Goal: Task Accomplishment & Management: Manage account settings

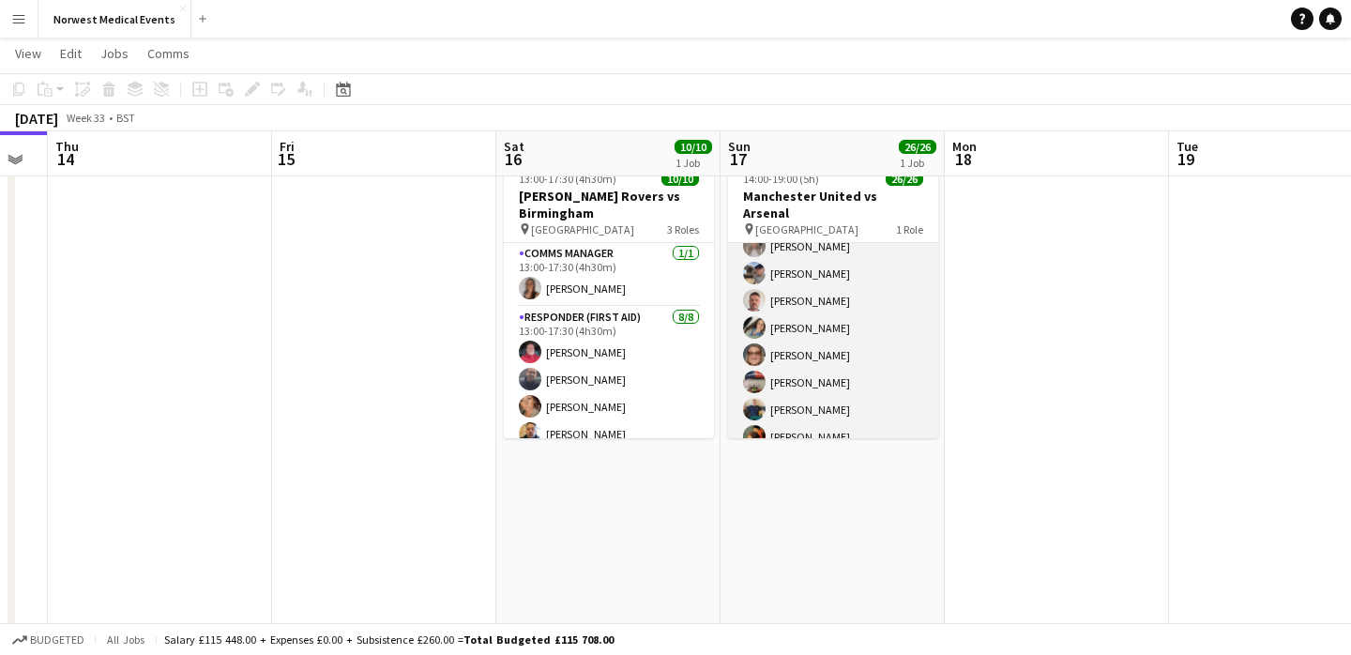
scroll to position [60, 0]
click at [853, 312] on app-card-role "First Responder (Medical) 26/26 14:00-19:00 (5h) [PERSON_NAME] [PERSON_NAME] [P…" at bounding box center [833, 80] width 210 height 744
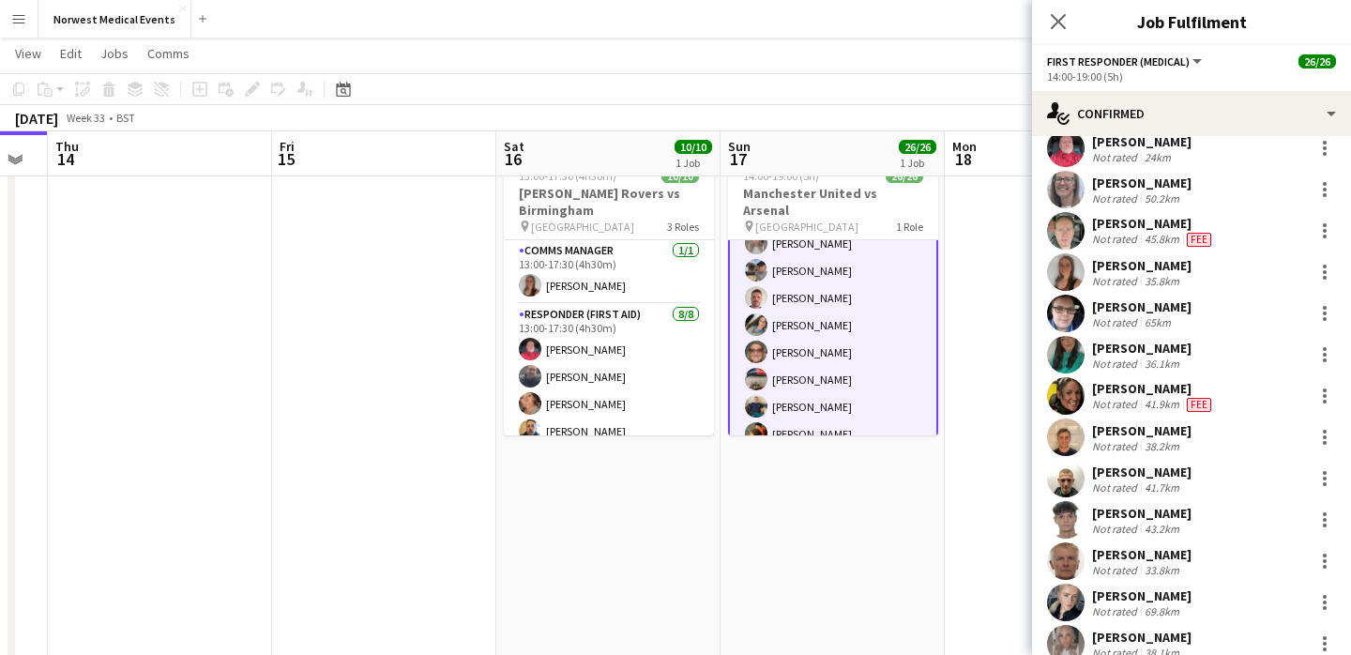
scroll to position [339, 0]
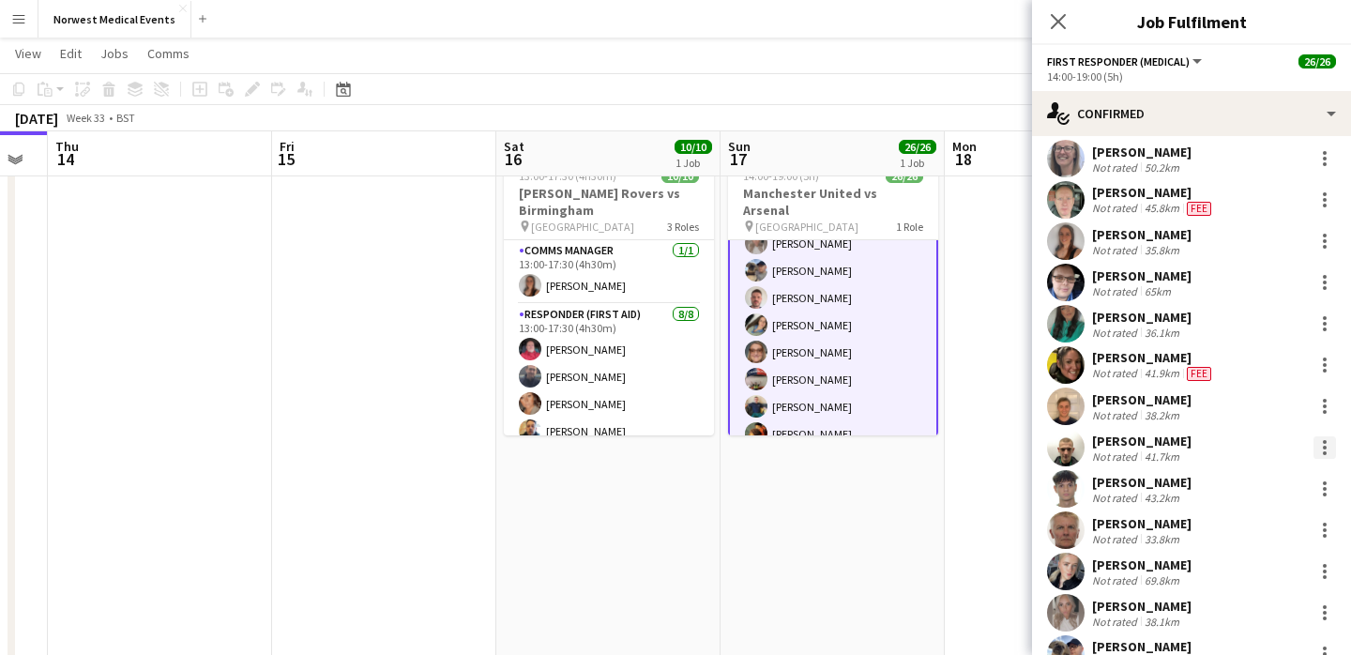
click at [1321, 446] on div at bounding box center [1324, 447] width 23 height 23
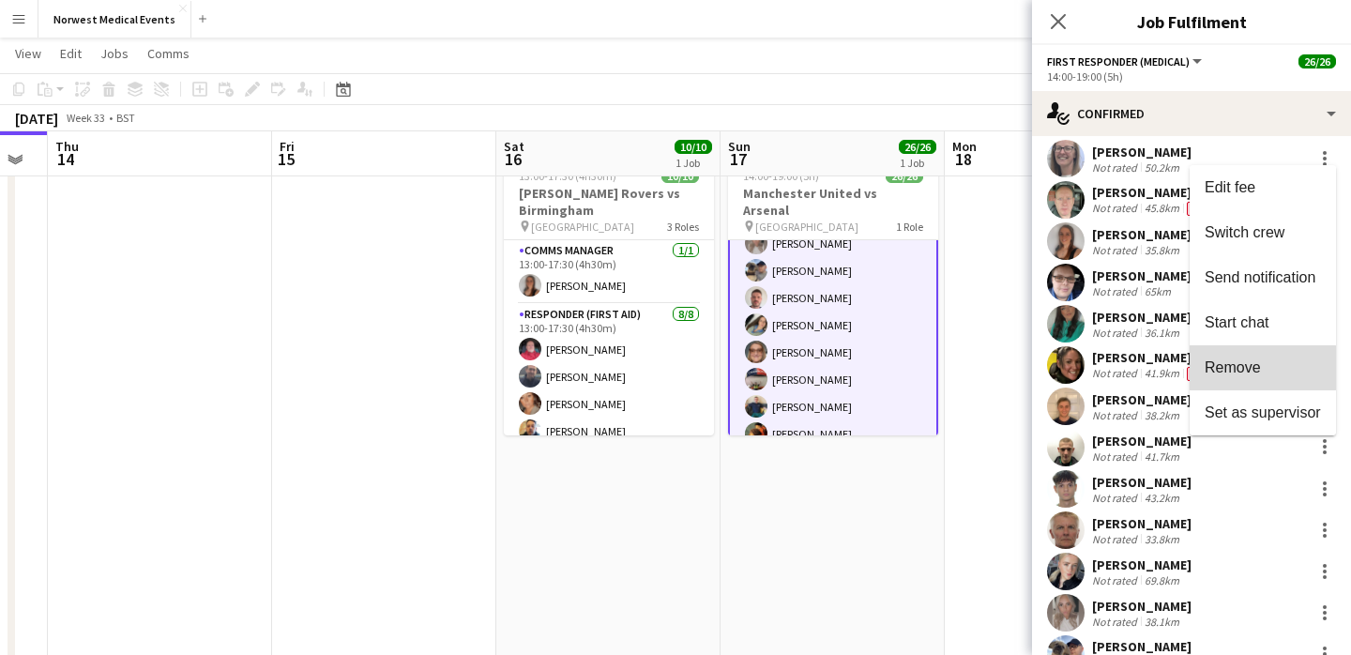
click at [1249, 368] on span "Remove" at bounding box center [1232, 367] width 56 height 16
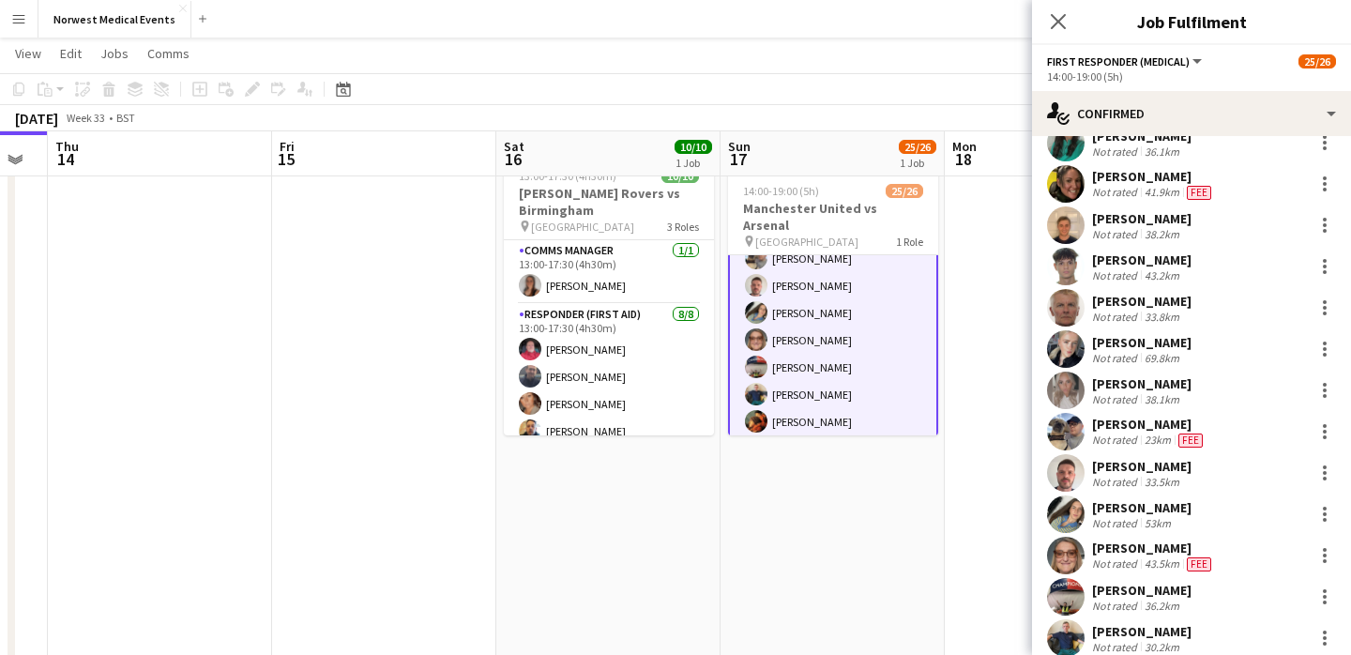
scroll to position [658, 0]
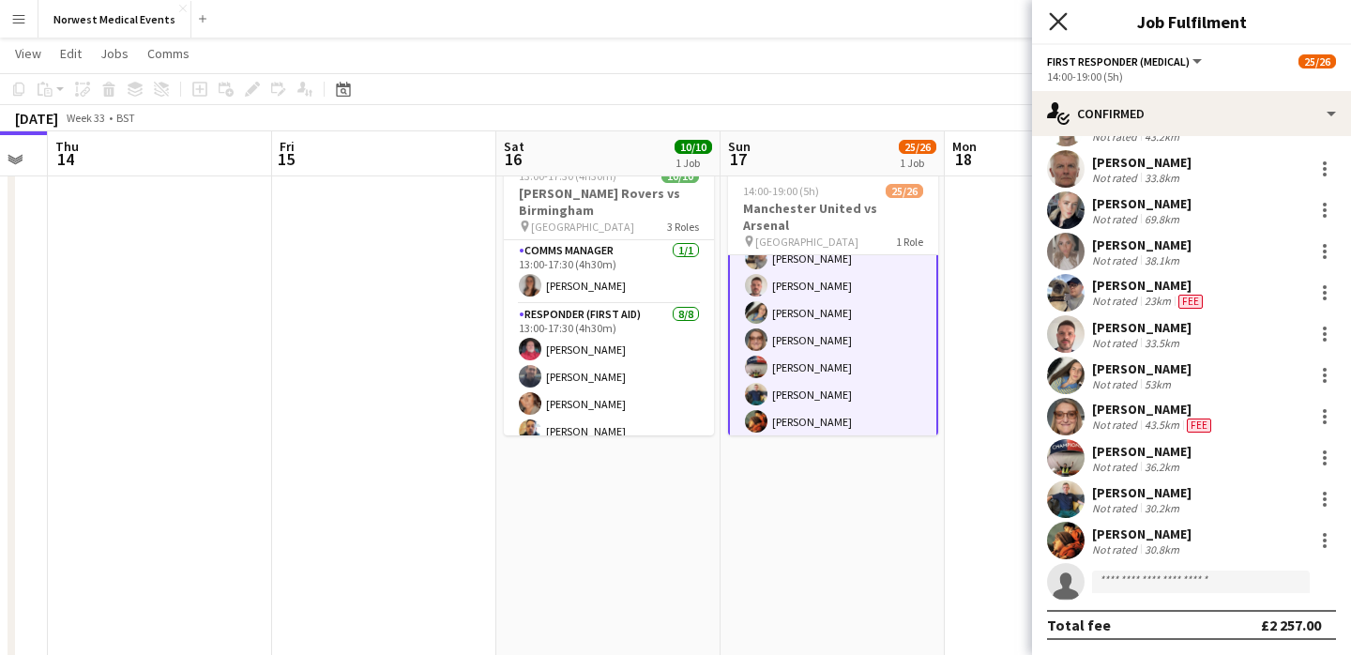
click at [1057, 26] on icon "Close pop-in" at bounding box center [1058, 21] width 18 height 18
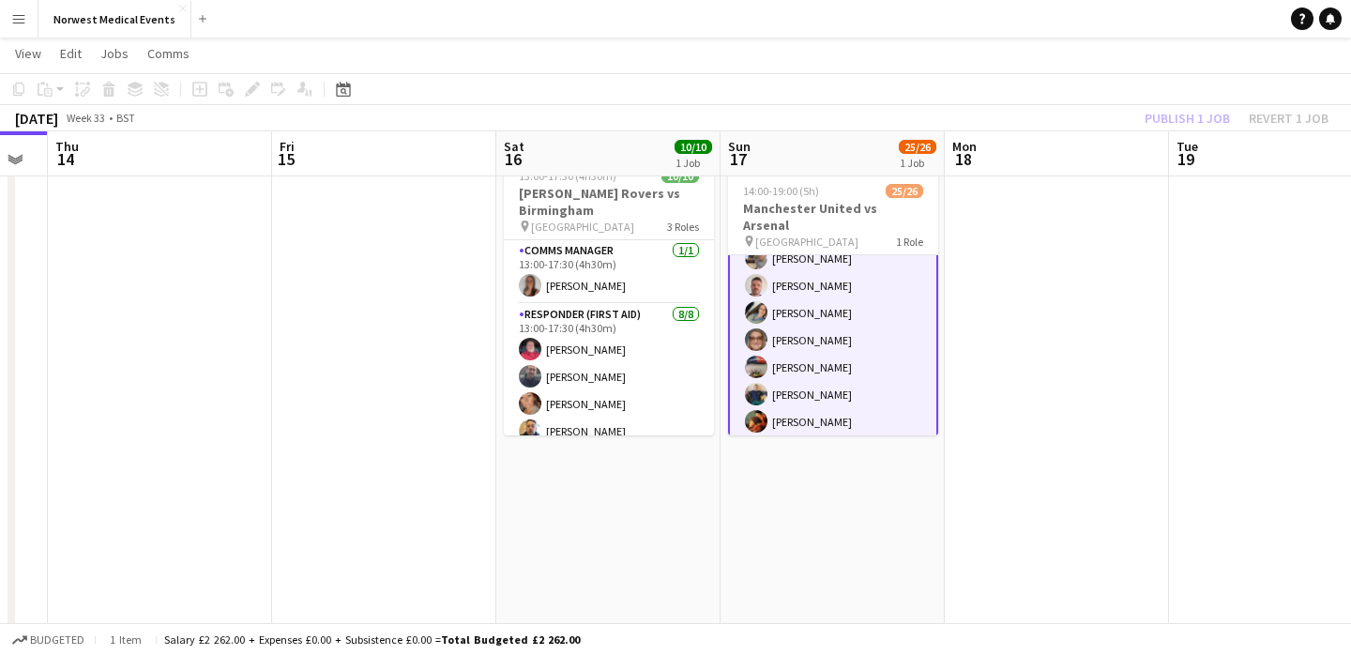
click at [1172, 113] on div "Publish 1 job Revert 1 job" at bounding box center [1236, 118] width 229 height 24
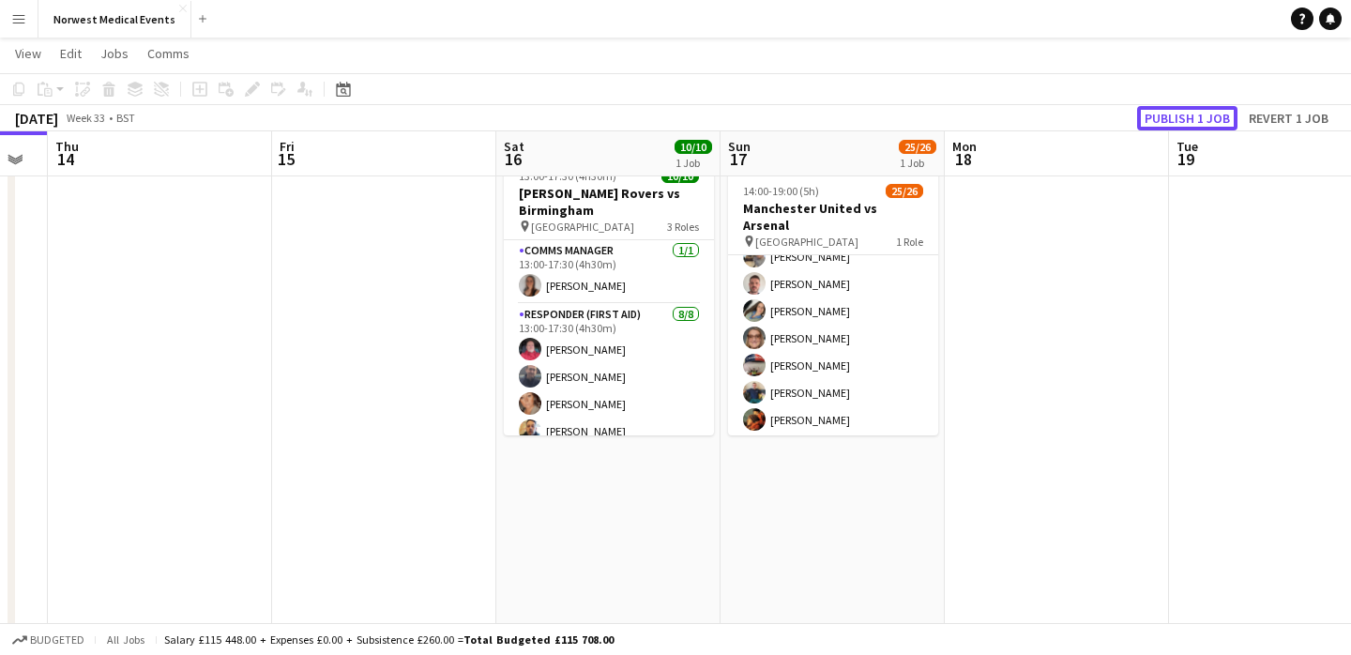
scroll to position [532, 0]
click at [1172, 113] on button "Publish 1 job" at bounding box center [1187, 118] width 100 height 24
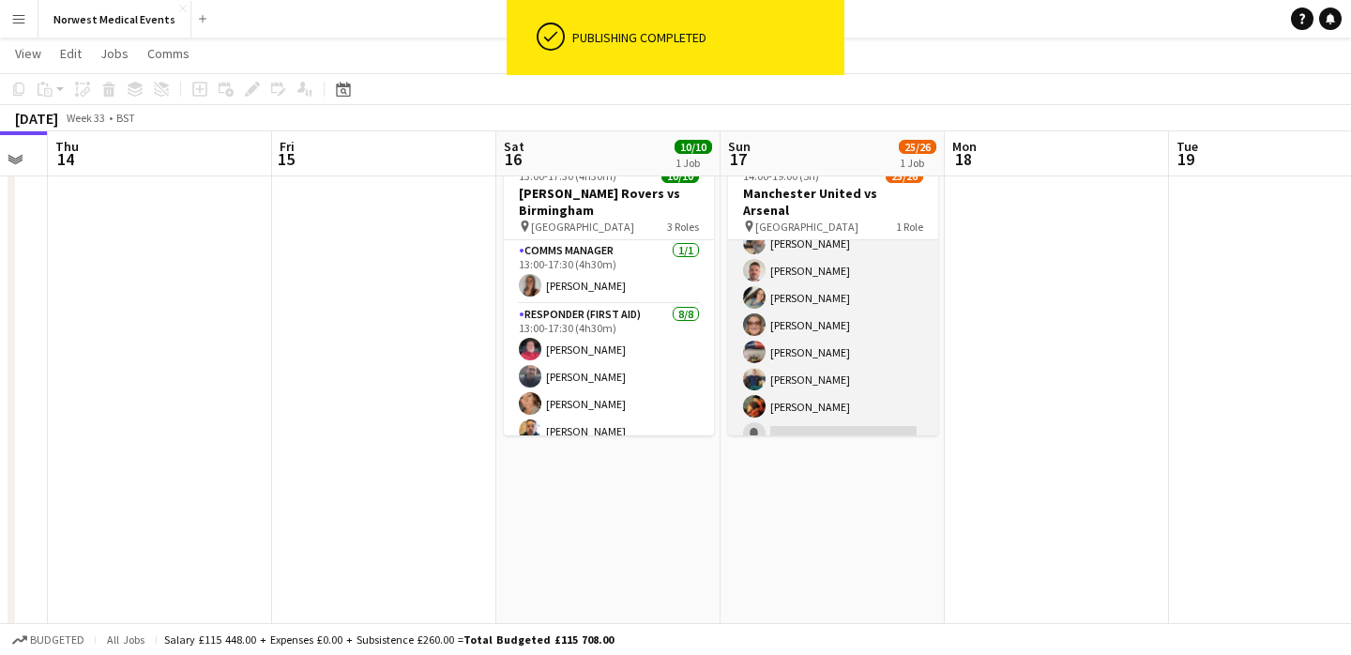
click at [852, 286] on app-card-role "First Responder (Medical) 25/26 14:00-19:00 (5h) [PERSON_NAME] [PERSON_NAME] [P…" at bounding box center [833, 80] width 210 height 744
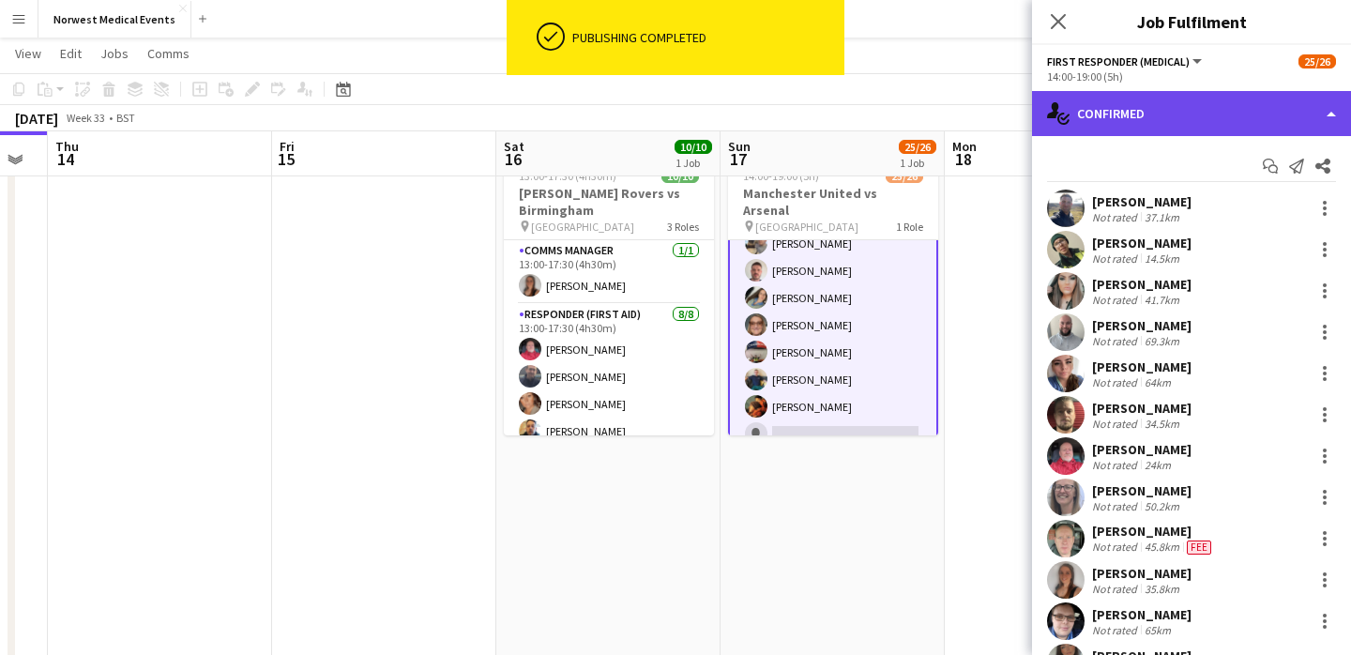
click at [1135, 100] on div "single-neutral-actions-check-2 Confirmed" at bounding box center [1191, 113] width 319 height 45
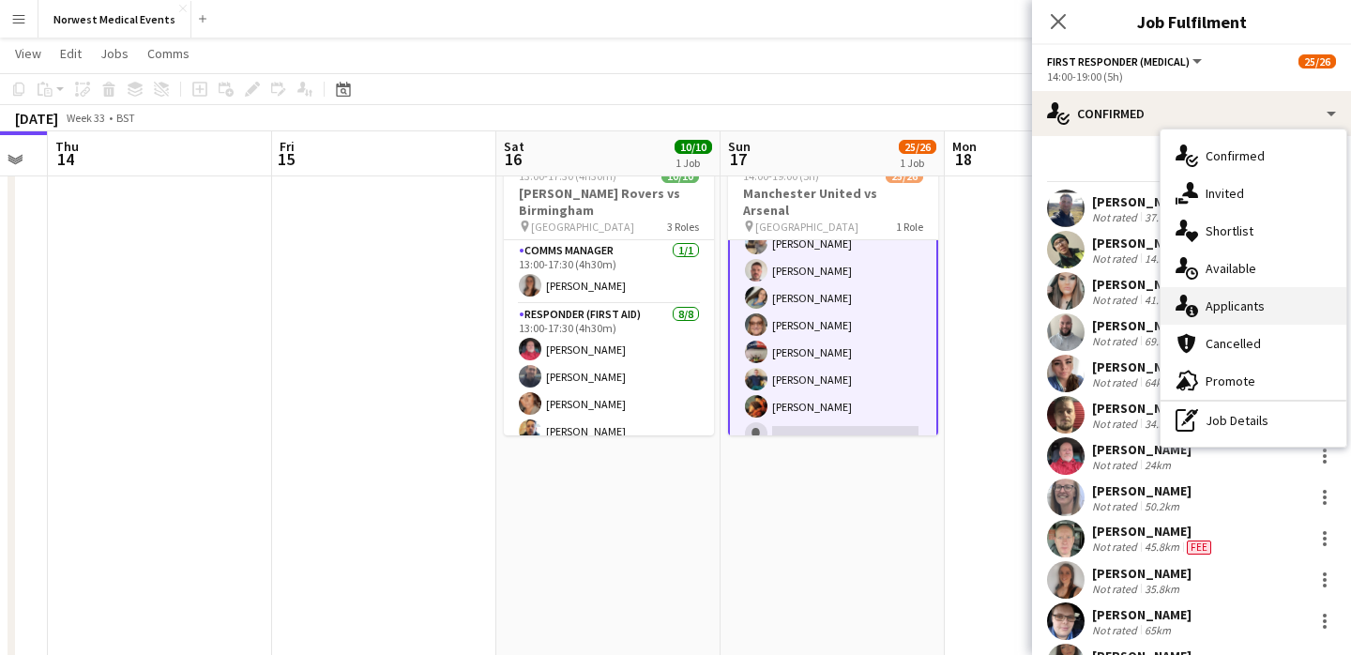
click at [1253, 298] on div "single-neutral-actions-information Applicants" at bounding box center [1253, 306] width 186 height 38
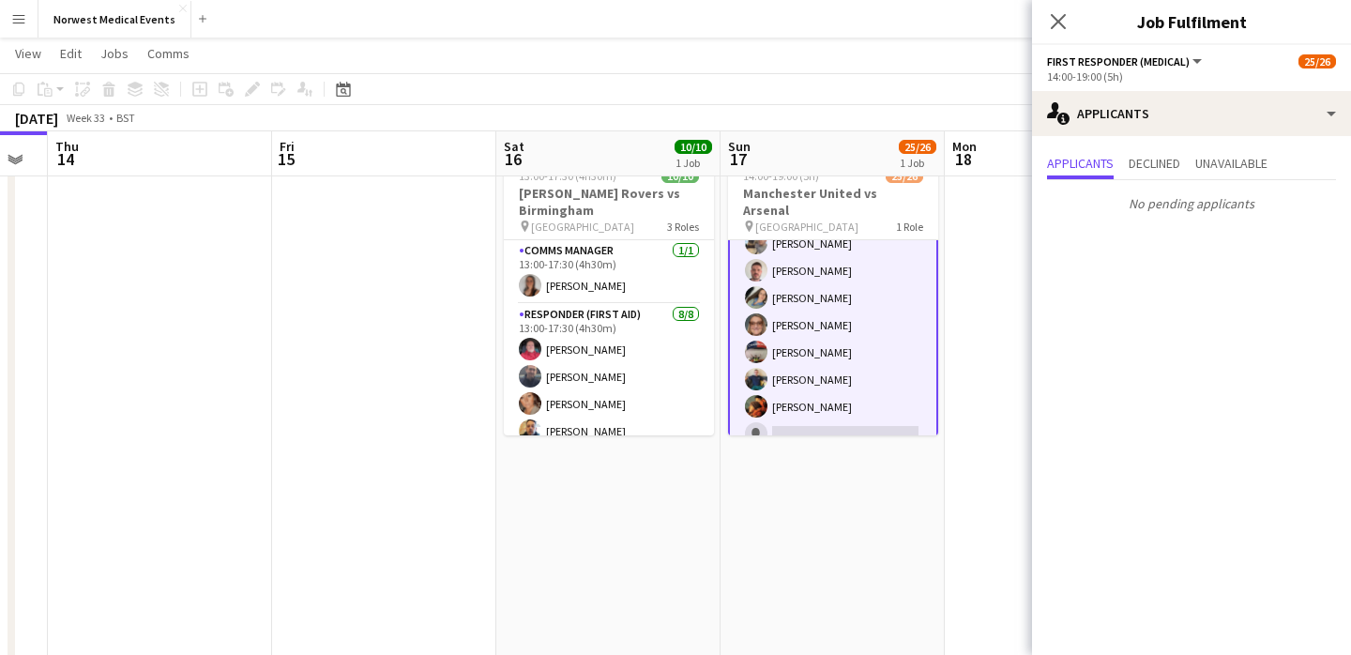
click at [1058, 19] on icon "Close pop-in" at bounding box center [1058, 21] width 15 height 15
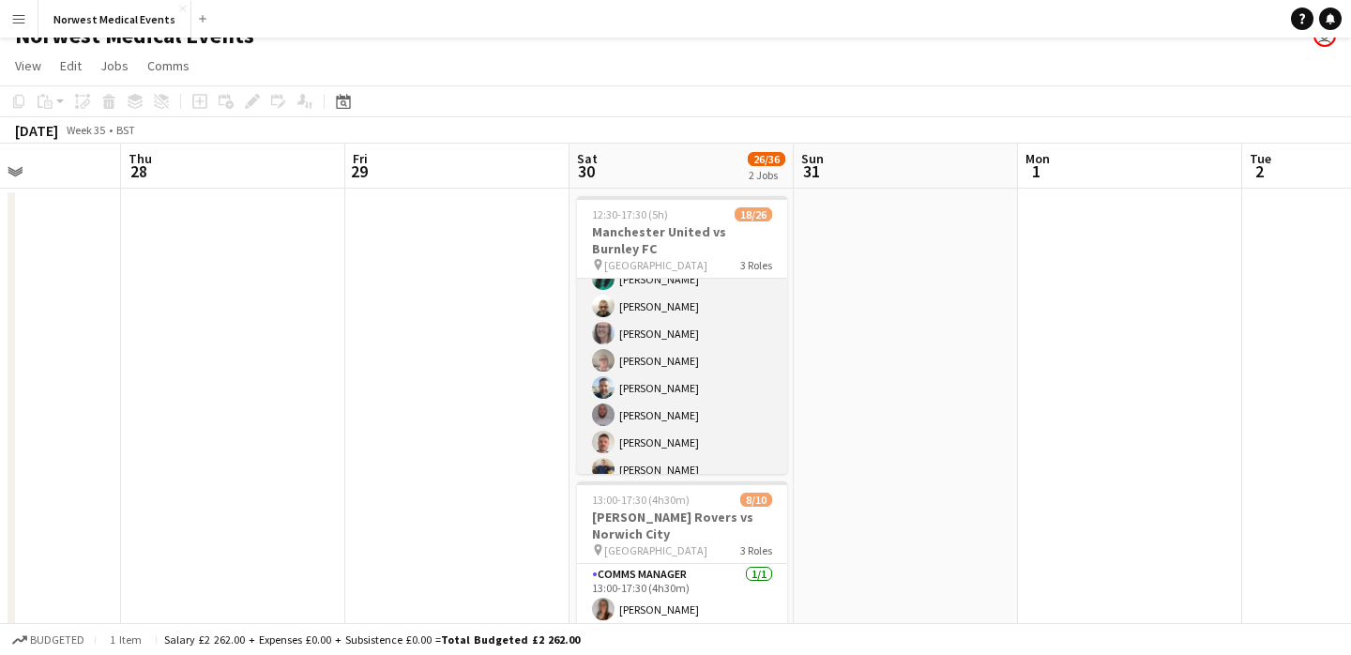
scroll to position [501, 0]
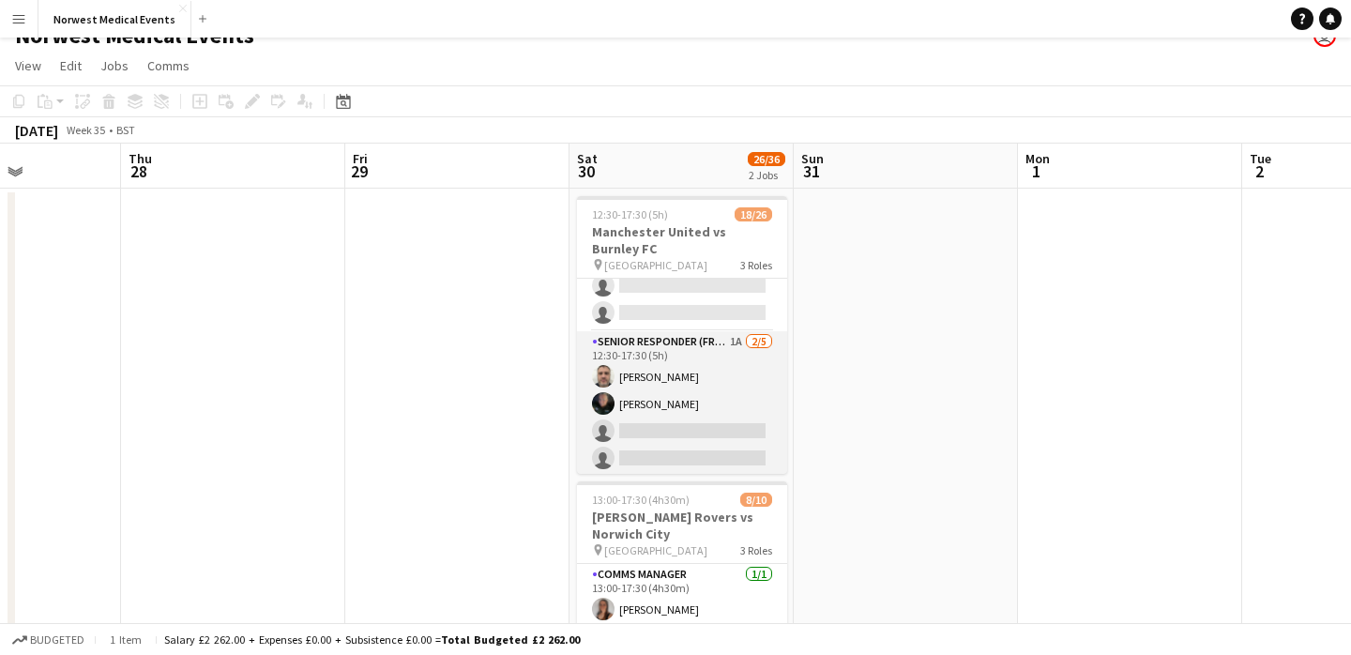
click at [713, 348] on app-card-role "Senior Responder (FREC 4 or Above) 1A [DATE] 12:30-17:30 (5h) [PERSON_NAME] [PE…" at bounding box center [682, 417] width 210 height 173
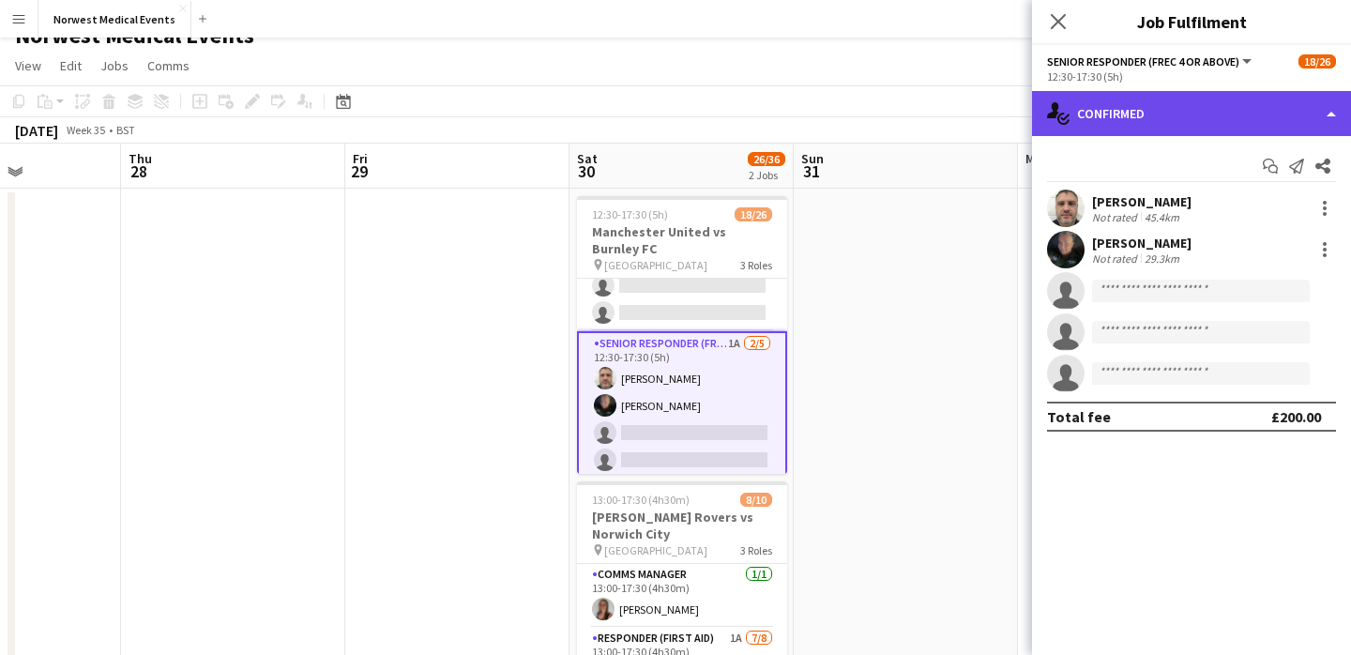
click at [1137, 114] on div "single-neutral-actions-check-2 Confirmed" at bounding box center [1191, 113] width 319 height 45
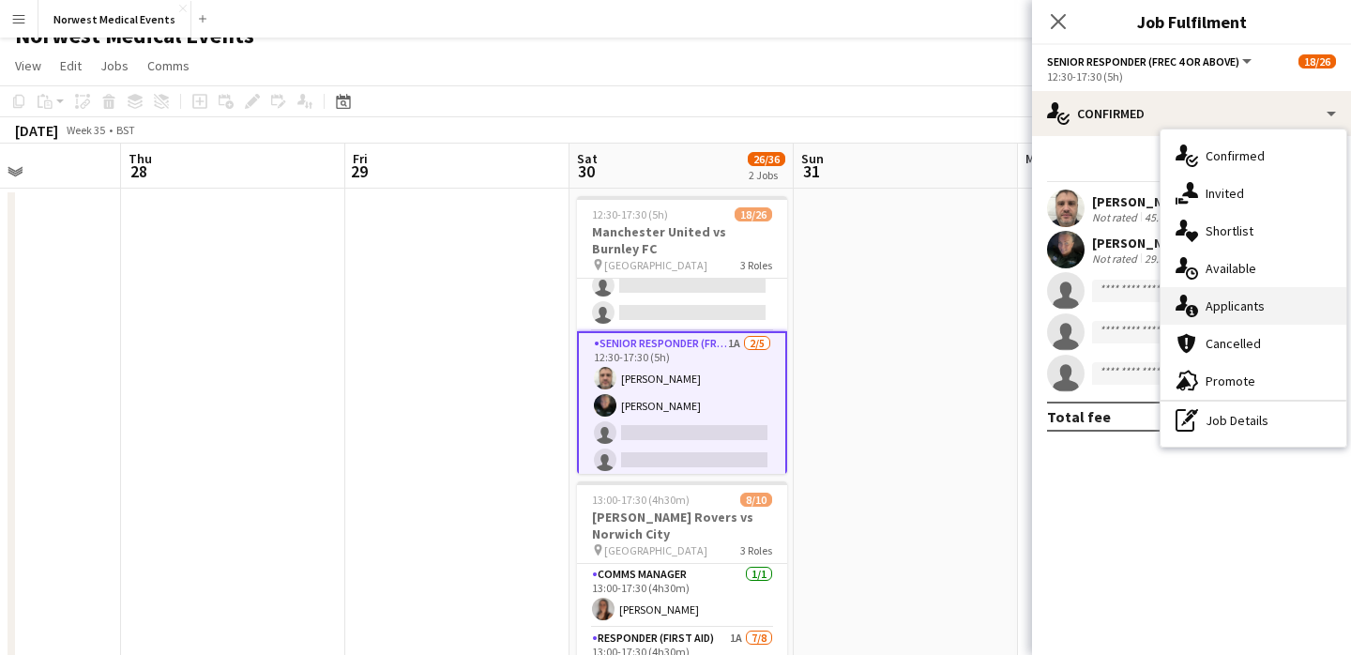
click at [1254, 310] on div "single-neutral-actions-information Applicants" at bounding box center [1253, 306] width 186 height 38
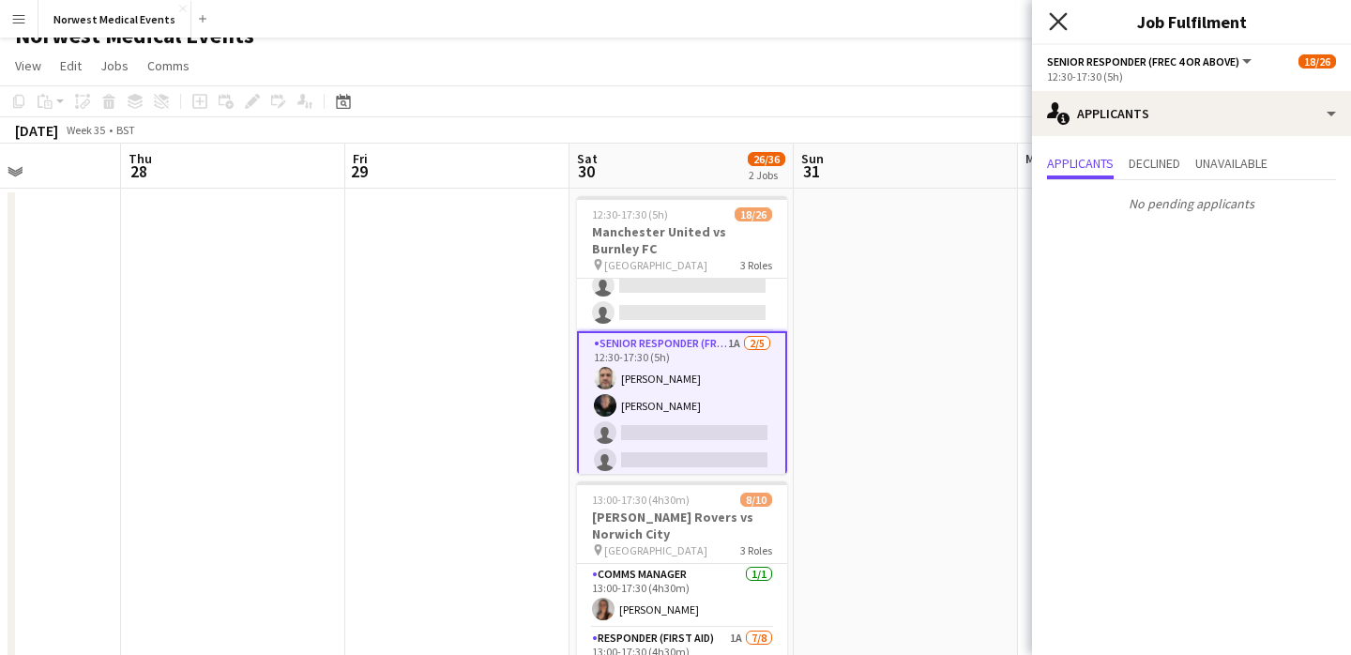
click at [1058, 21] on icon at bounding box center [1058, 21] width 18 height 18
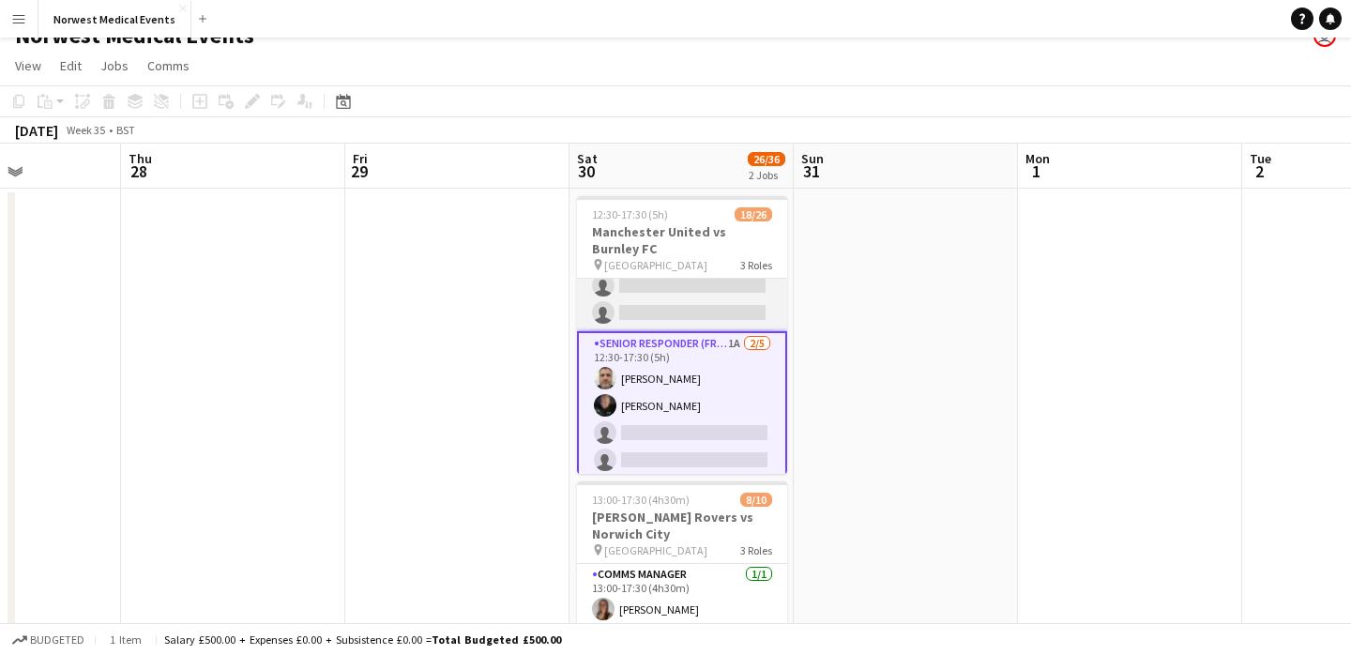
click at [681, 295] on app-card-role "First Responder (Medical) 2A 15/19 12:30-17:30 (5h) [PERSON_NAME] [PERSON_NAME]…" at bounding box center [682, 54] width 210 height 553
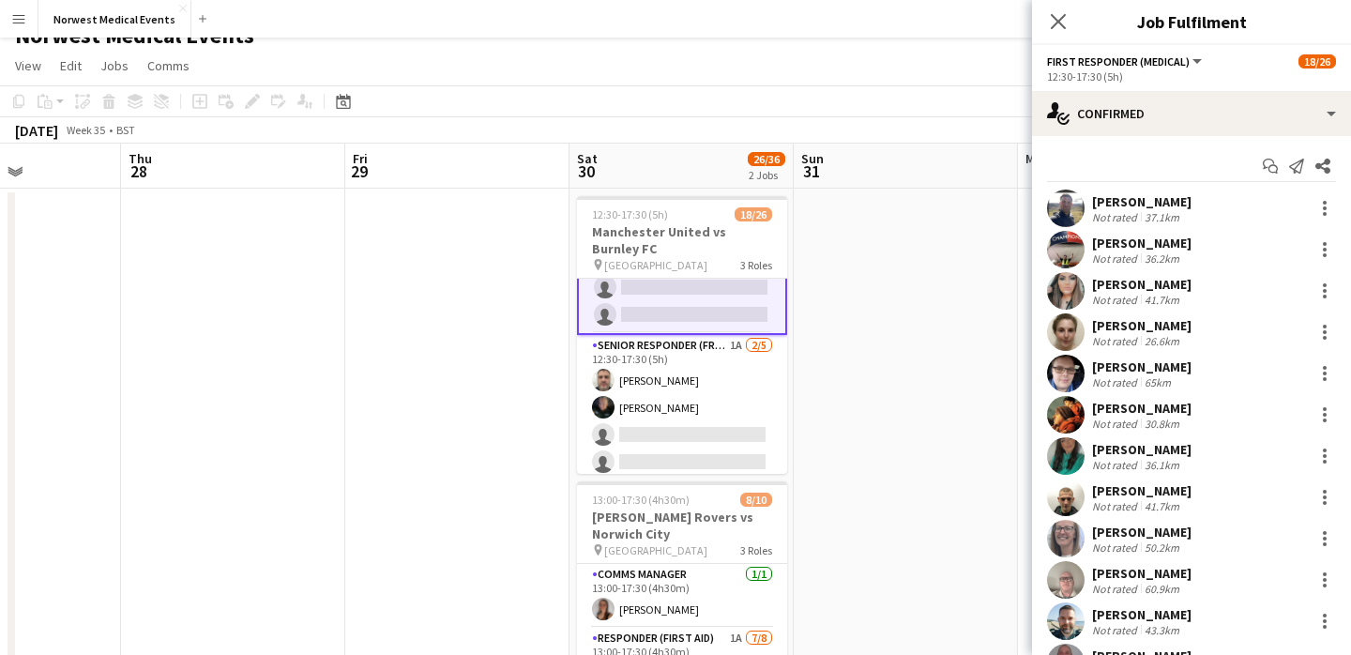
scroll to position [503, 0]
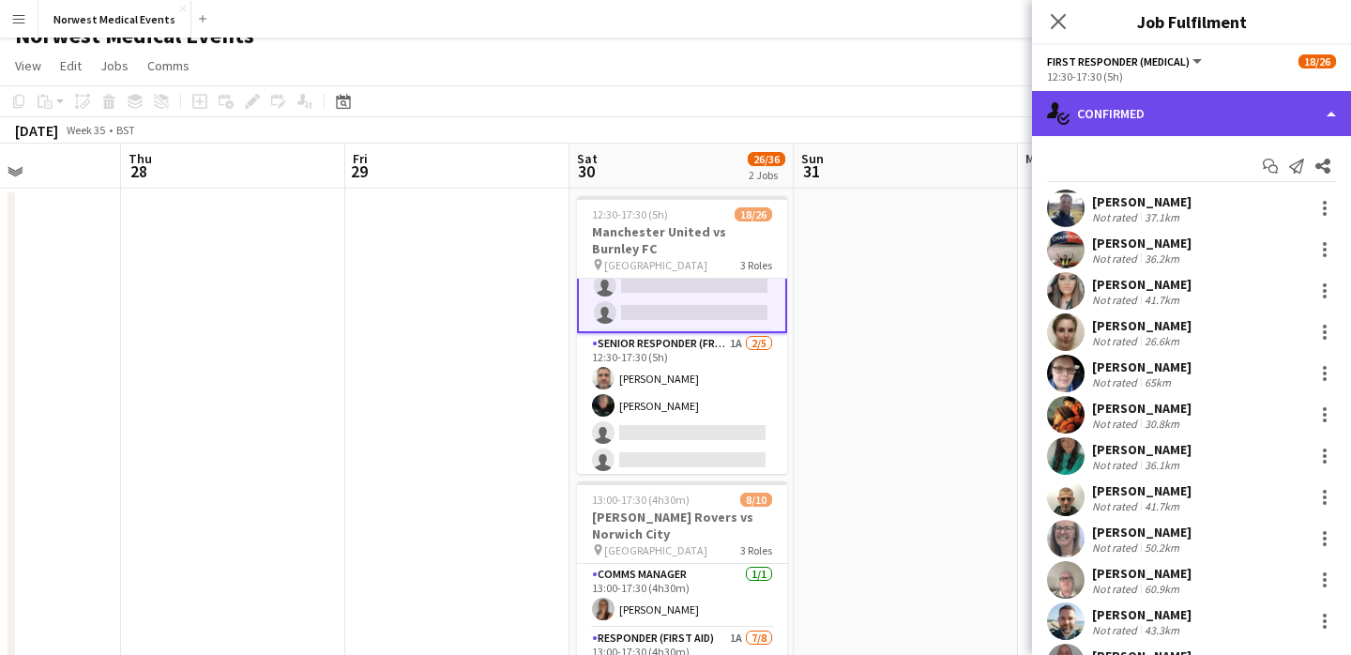
click at [1202, 107] on div "single-neutral-actions-check-2 Confirmed" at bounding box center [1191, 113] width 319 height 45
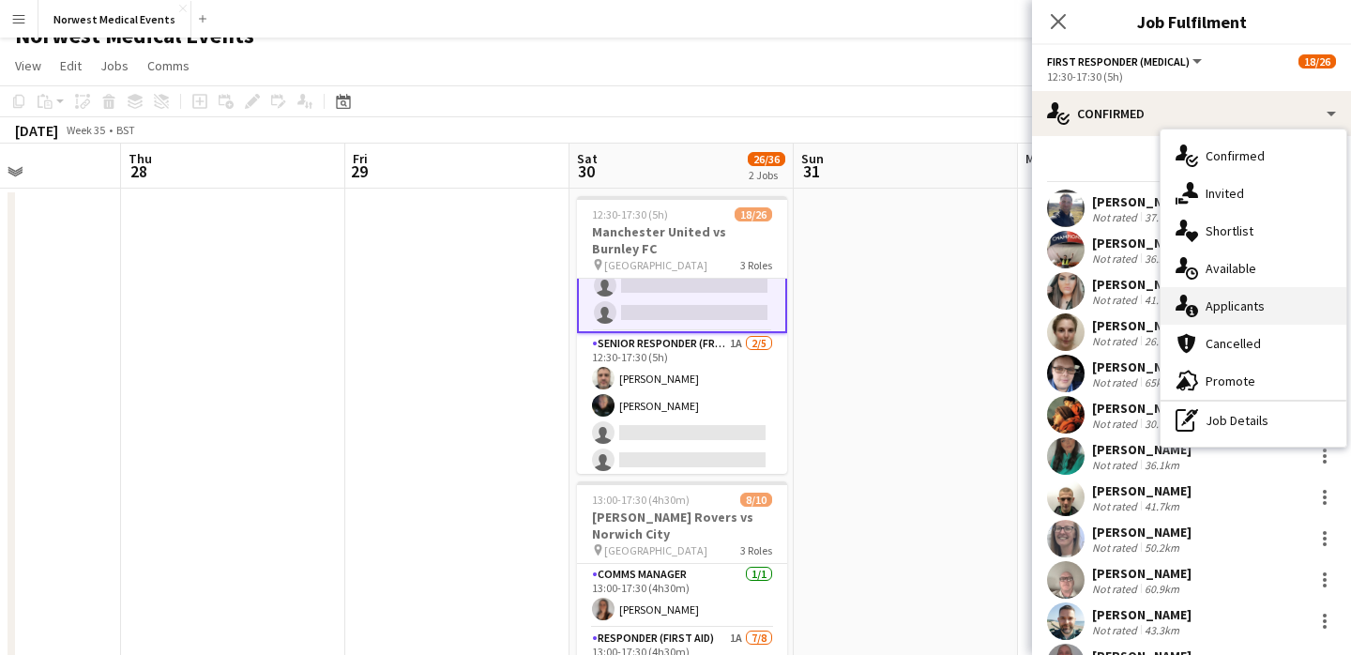
click at [1234, 306] on div "single-neutral-actions-information Applicants" at bounding box center [1253, 306] width 186 height 38
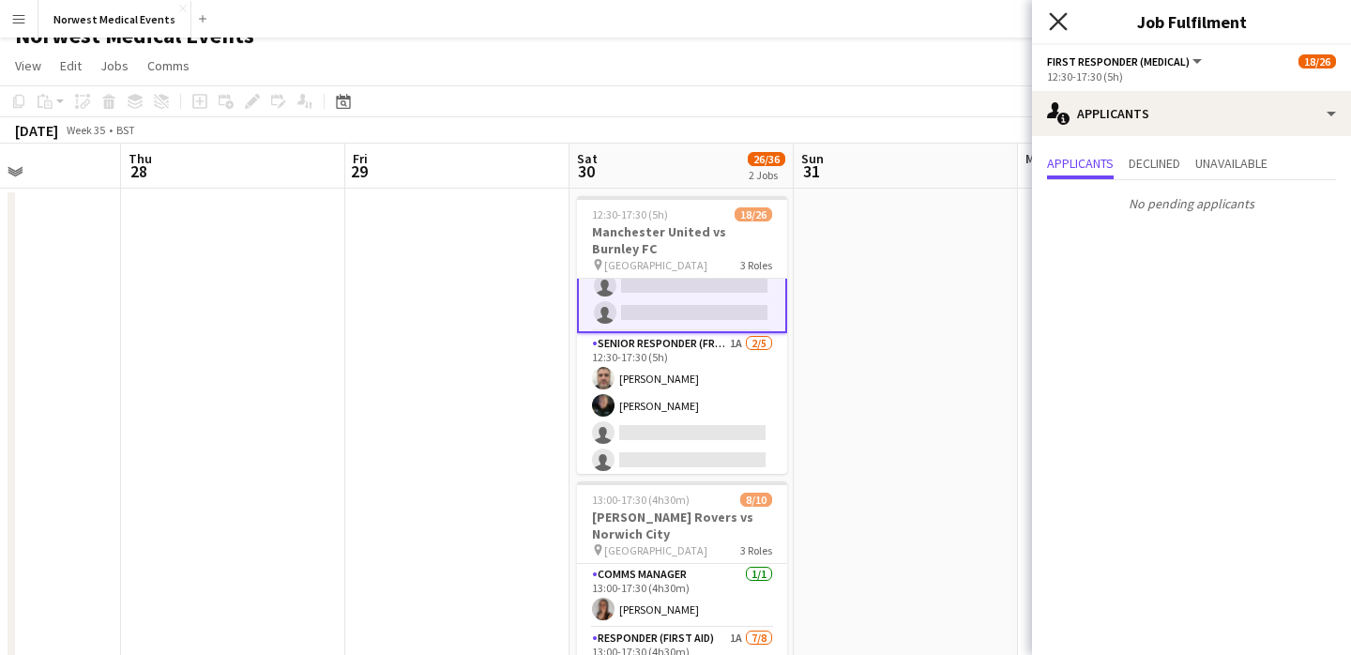
click at [1056, 25] on icon "Close pop-in" at bounding box center [1058, 21] width 18 height 18
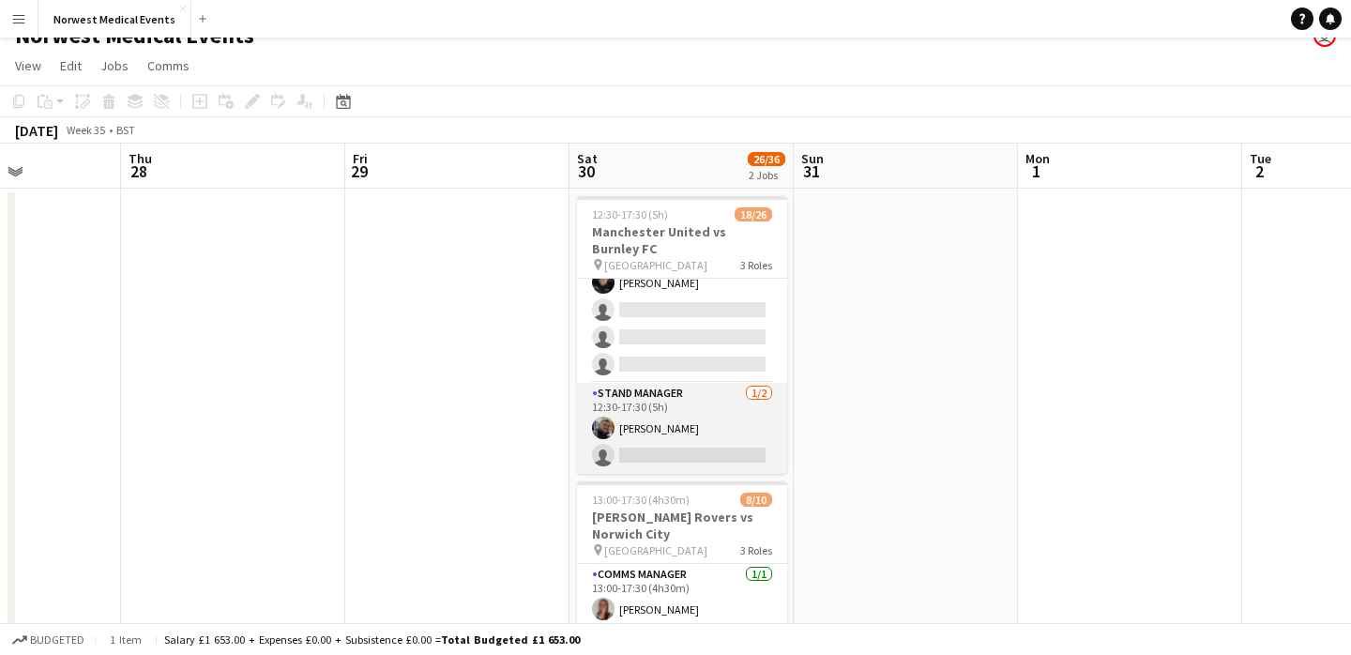
click at [704, 437] on app-card-role "Stand Manager [DATE] 12:30-17:30 (5h) [PERSON_NAME] single-neutral-actions" at bounding box center [682, 428] width 210 height 91
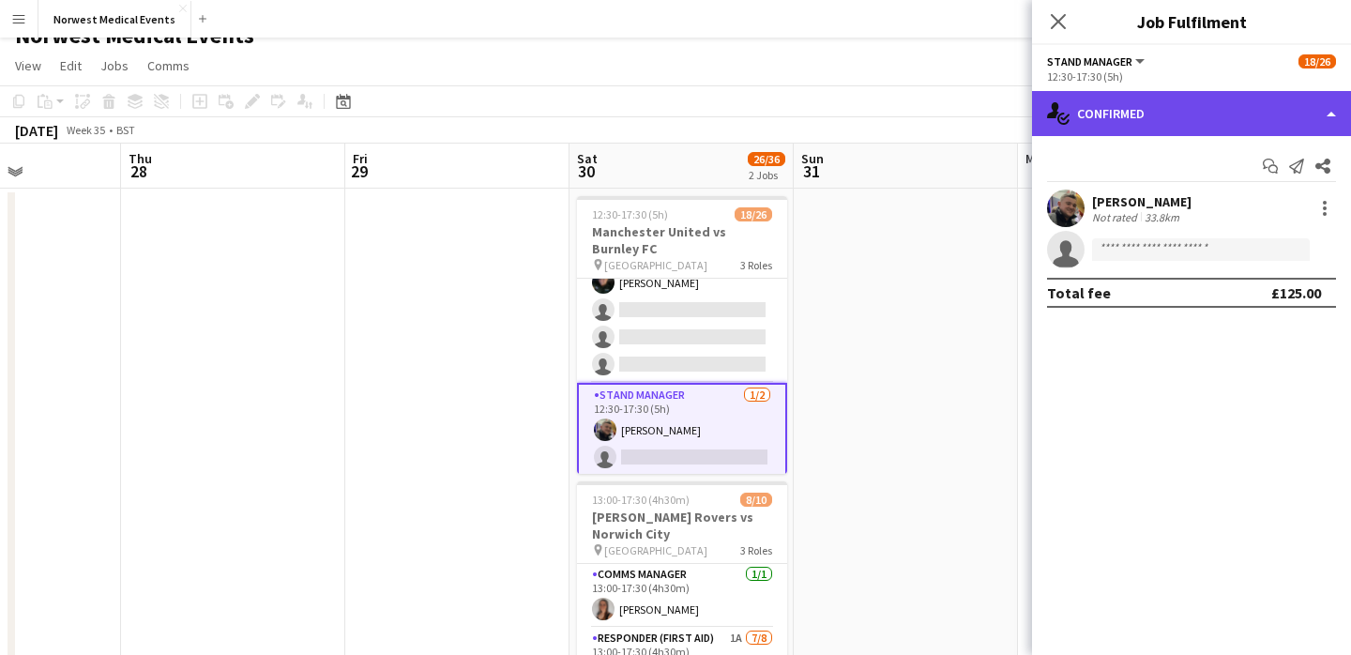
click at [1154, 120] on div "single-neutral-actions-check-2 Confirmed" at bounding box center [1191, 113] width 319 height 45
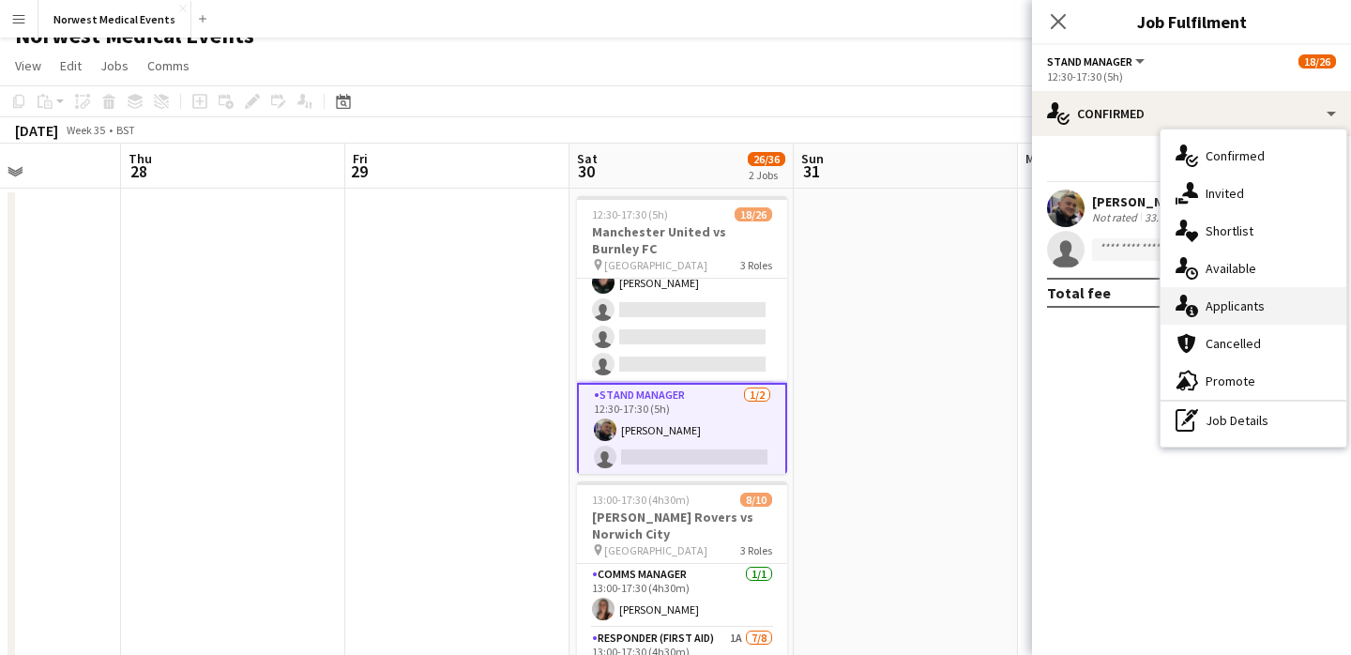
click at [1274, 301] on div "single-neutral-actions-information Applicants" at bounding box center [1253, 306] width 186 height 38
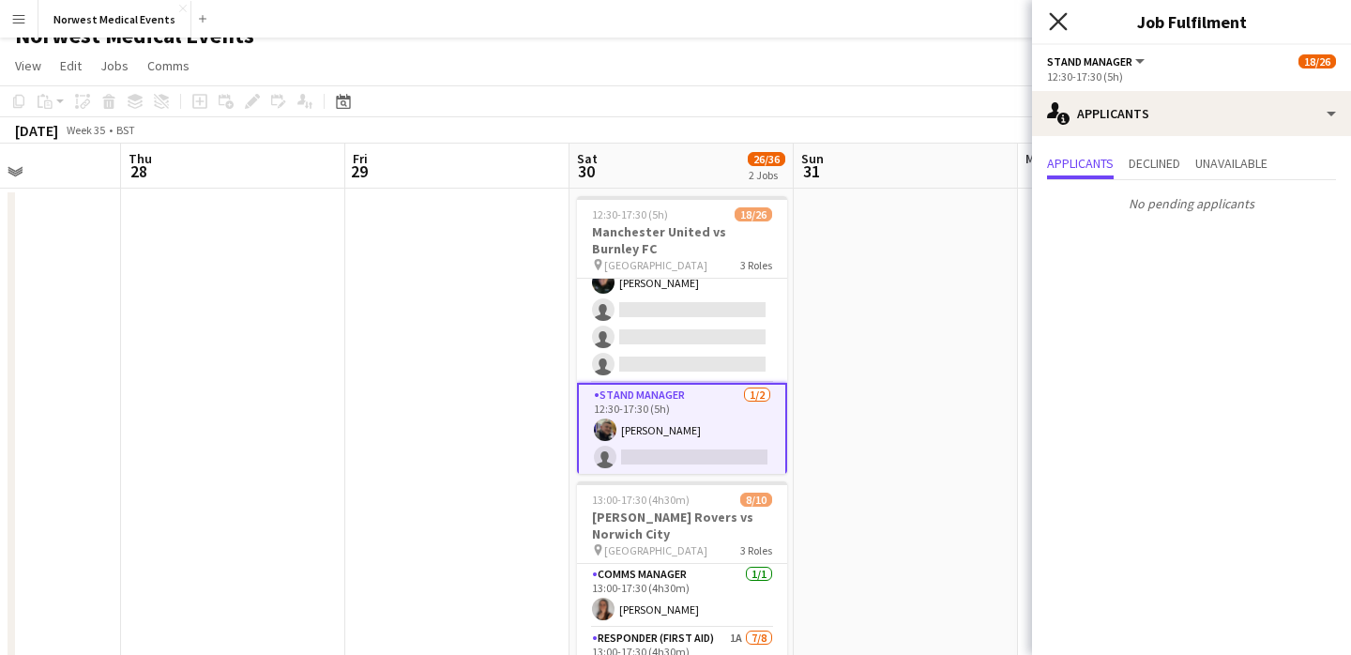
click at [1059, 18] on icon "Close pop-in" at bounding box center [1058, 21] width 18 height 18
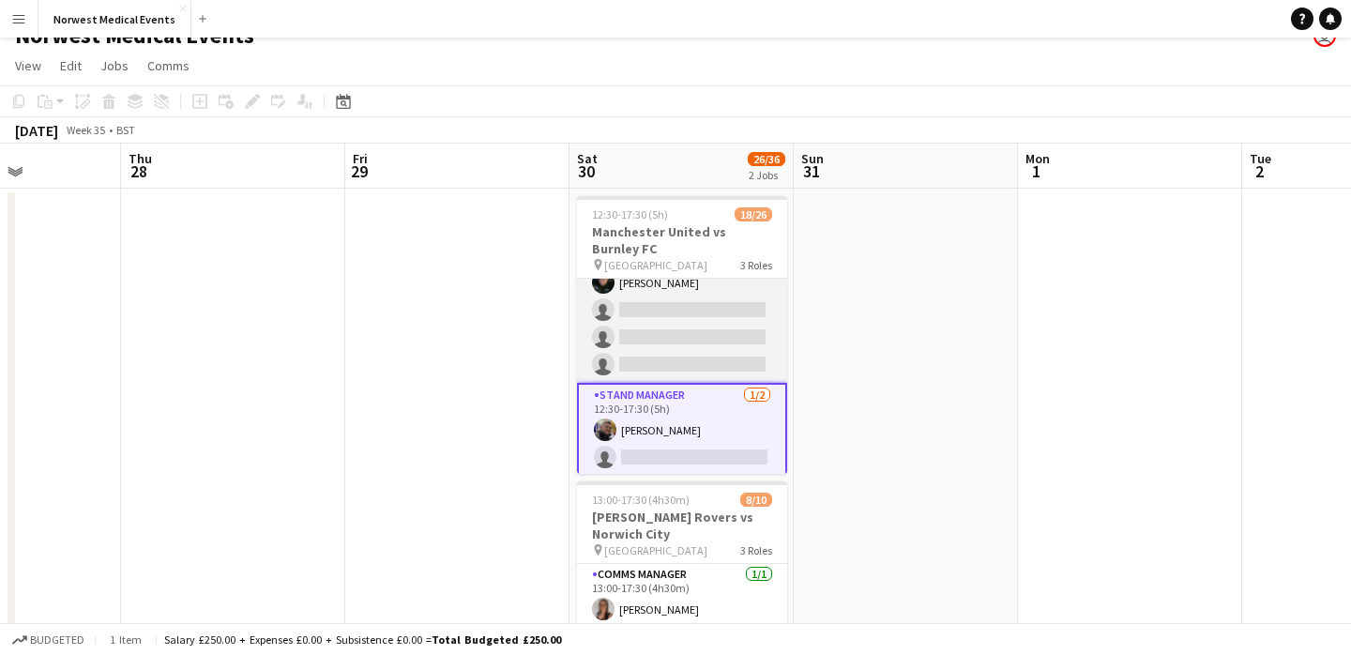
click at [700, 317] on app-card-role "Senior Responder (FREC 4 or Above) 1A [DATE] 12:30-17:30 (5h) [PERSON_NAME] [PE…" at bounding box center [682, 296] width 210 height 173
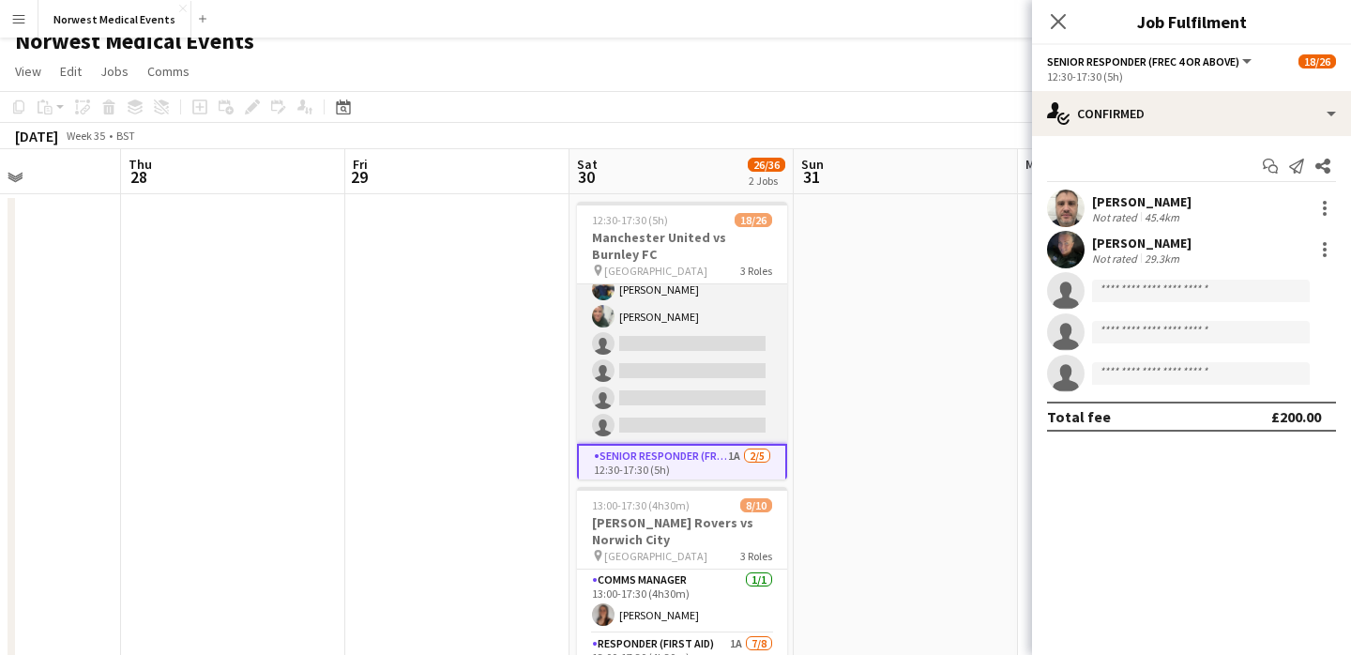
scroll to position [541, 0]
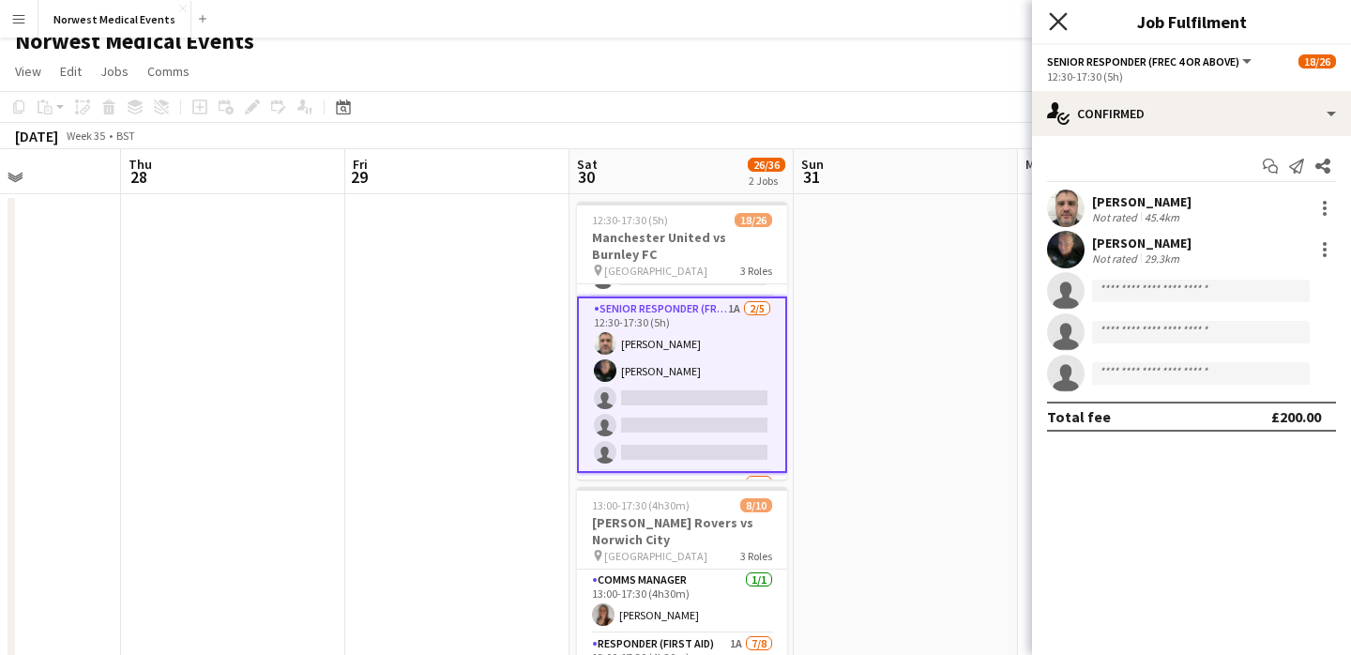
click at [1056, 17] on icon "Close pop-in" at bounding box center [1058, 21] width 18 height 18
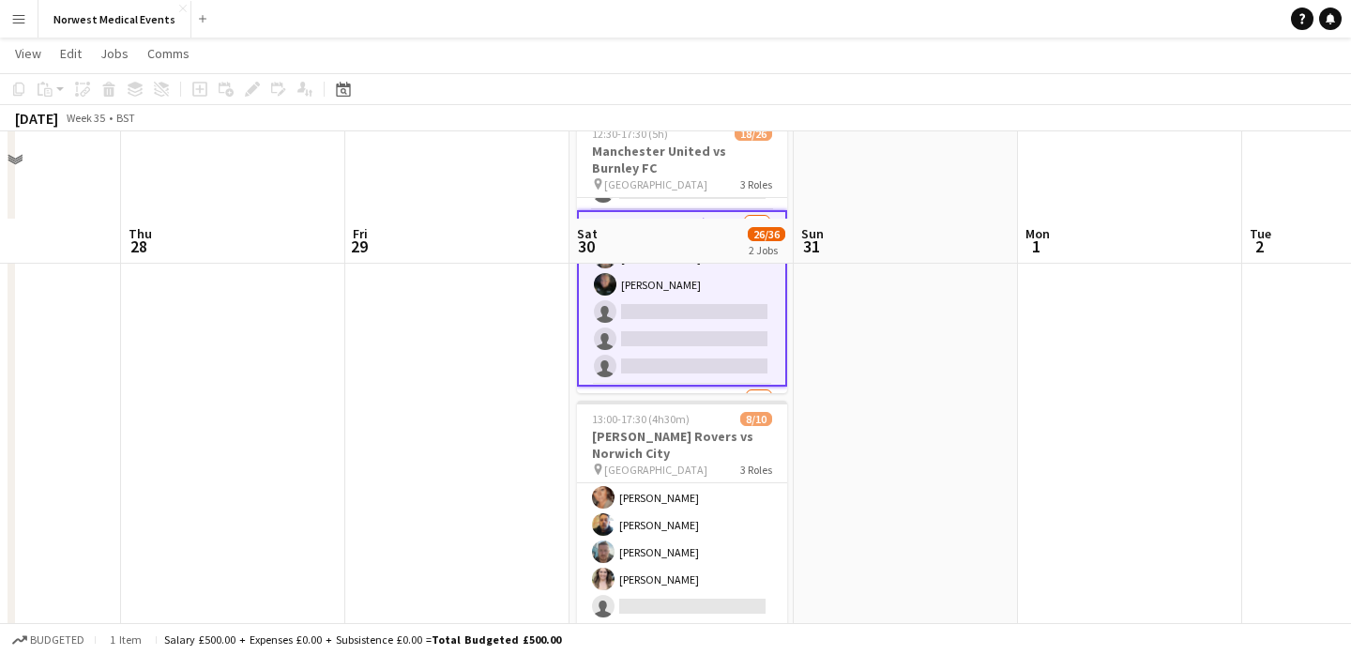
scroll to position [189, 0]
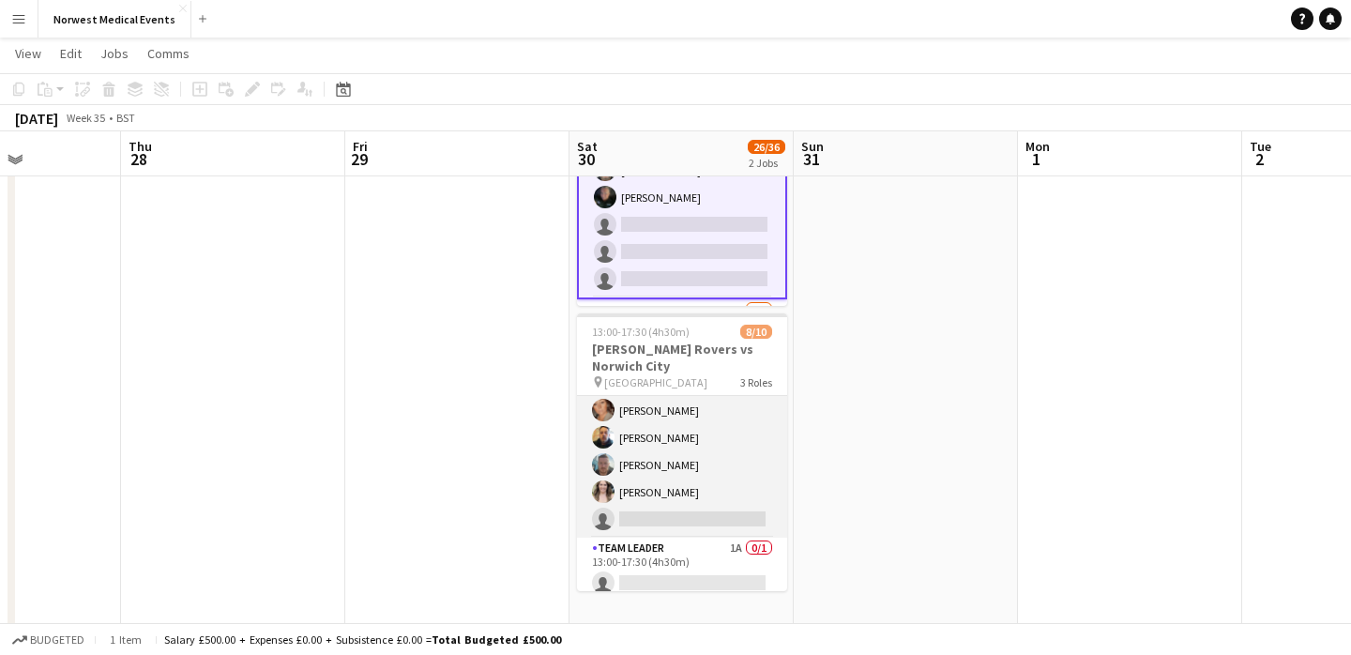
click at [701, 467] on app-card-role "Responder (First Aid) 1A [DATE] 13:00-17:30 (4h30m) [PERSON_NAME] [PERSON_NAME]…" at bounding box center [682, 410] width 210 height 254
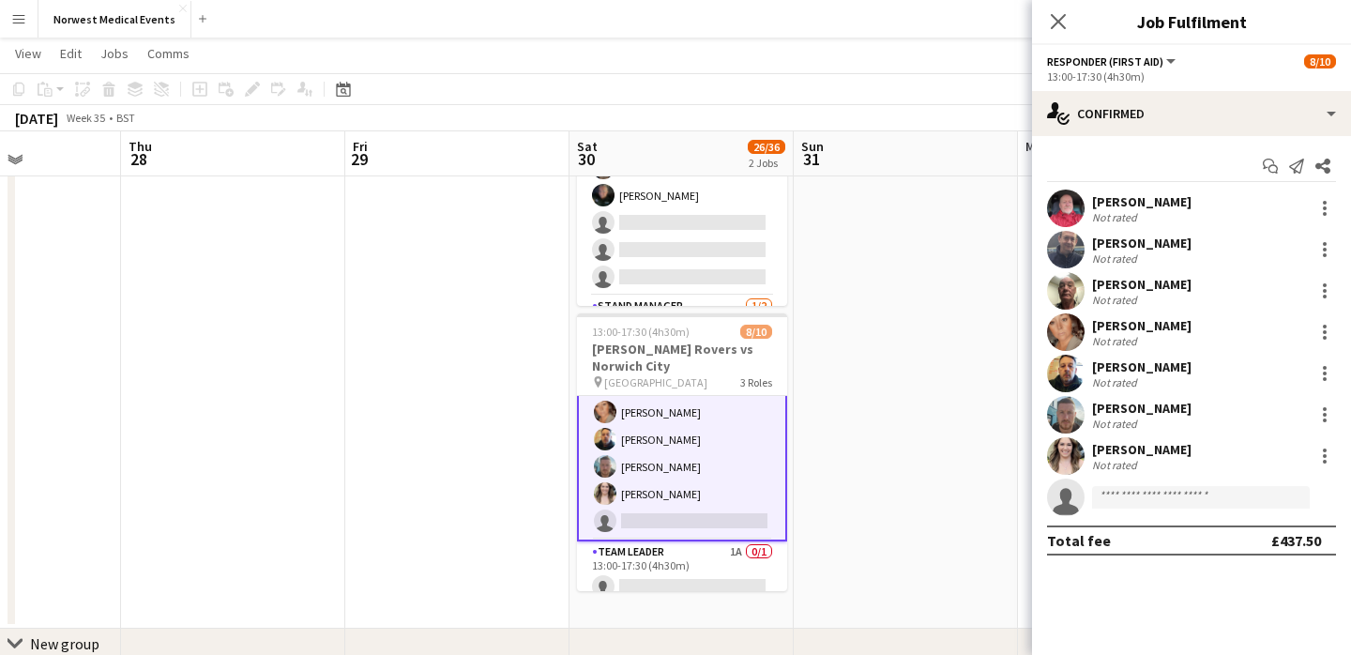
scroll to position [178, 0]
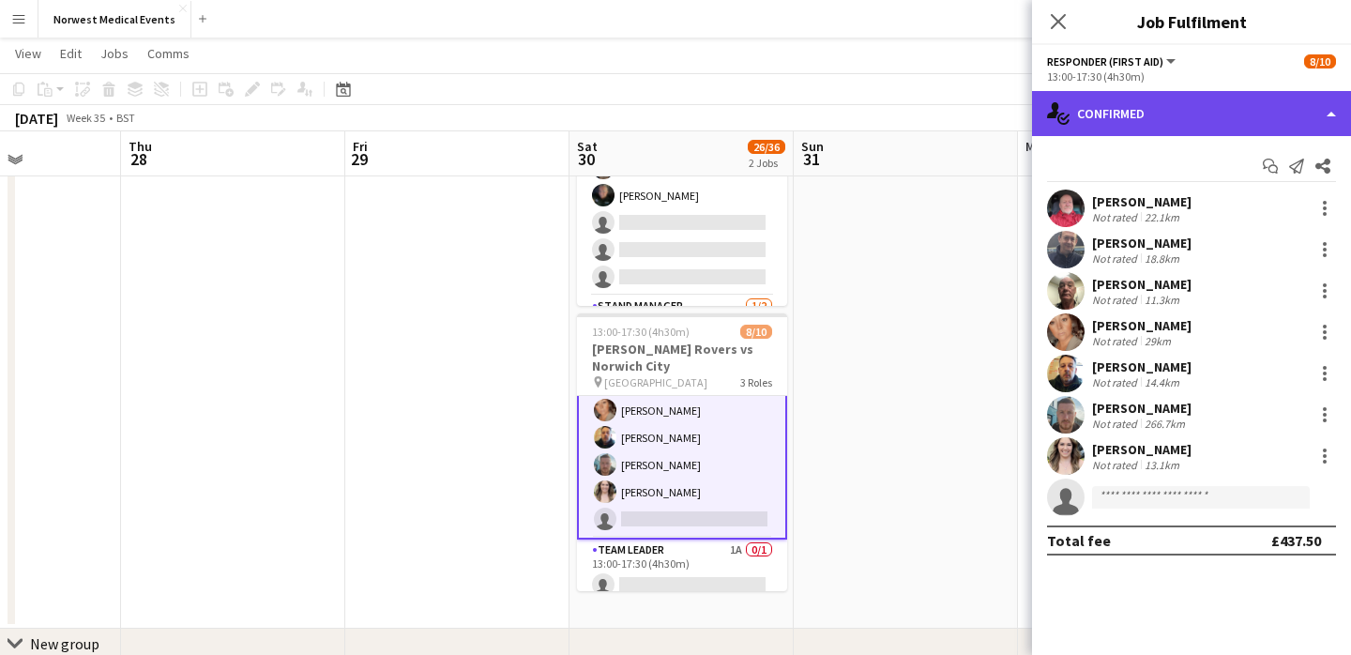
click at [1090, 100] on div "single-neutral-actions-check-2 Confirmed" at bounding box center [1191, 113] width 319 height 45
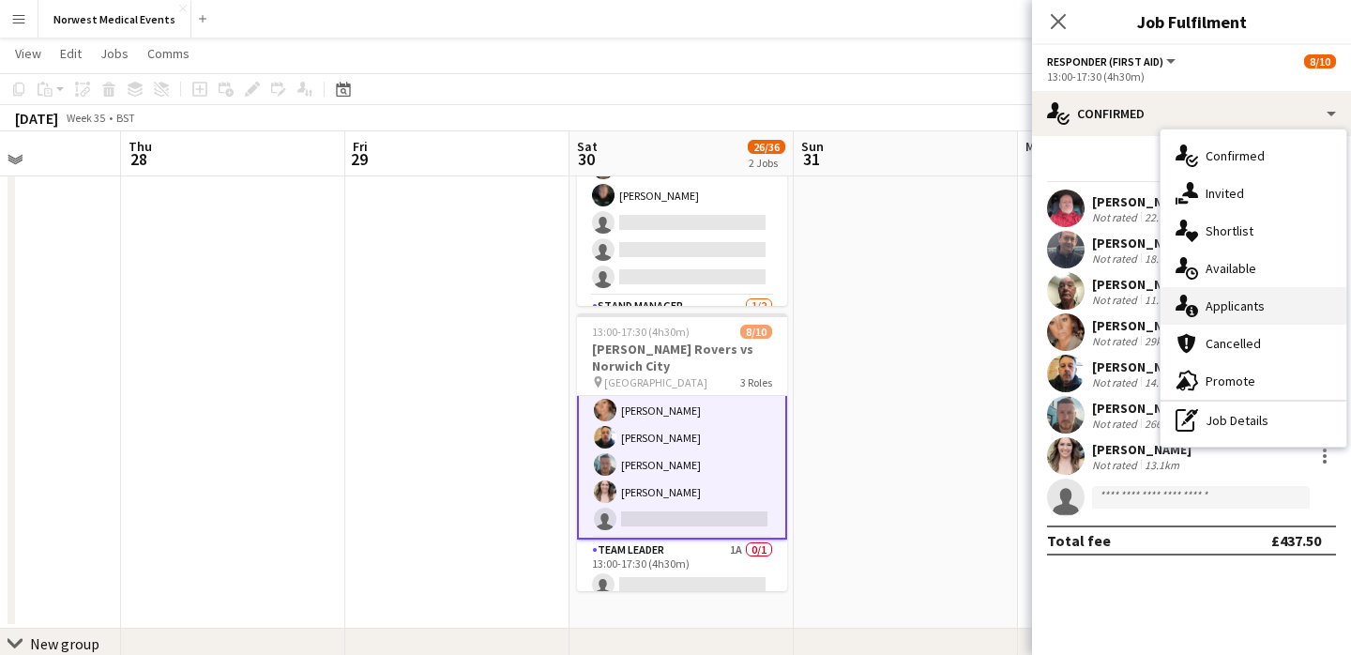
click at [1231, 303] on div "single-neutral-actions-information Applicants" at bounding box center [1253, 306] width 186 height 38
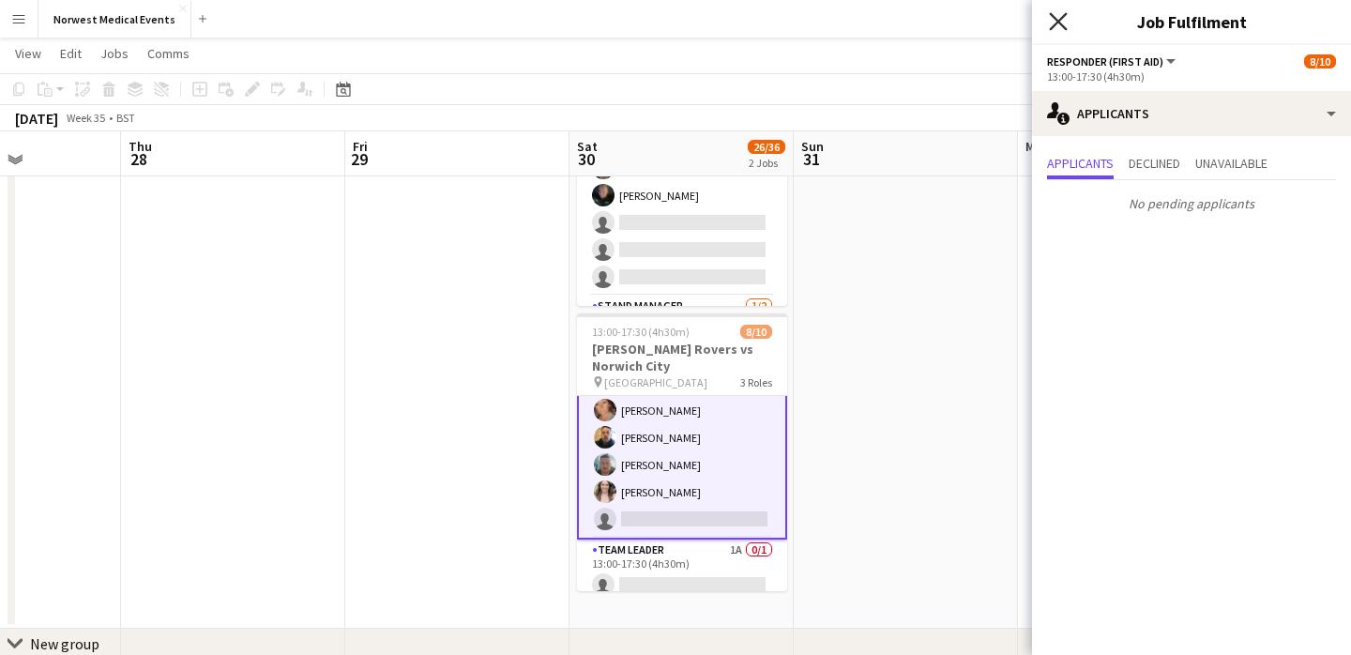
click at [1057, 25] on icon "Close pop-in" at bounding box center [1058, 21] width 18 height 18
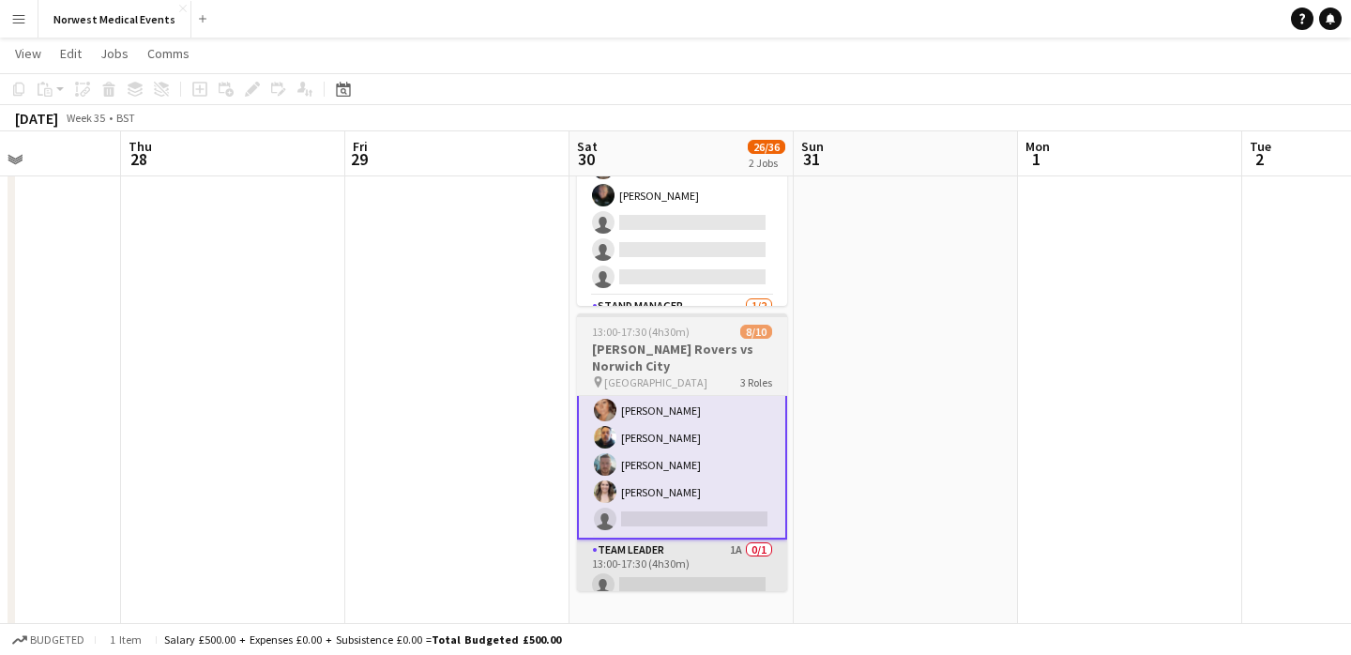
click at [659, 572] on app-card-role "Team Leader 1A 0/1 13:00-17:30 (4h30m) single-neutral-actions" at bounding box center [682, 571] width 210 height 64
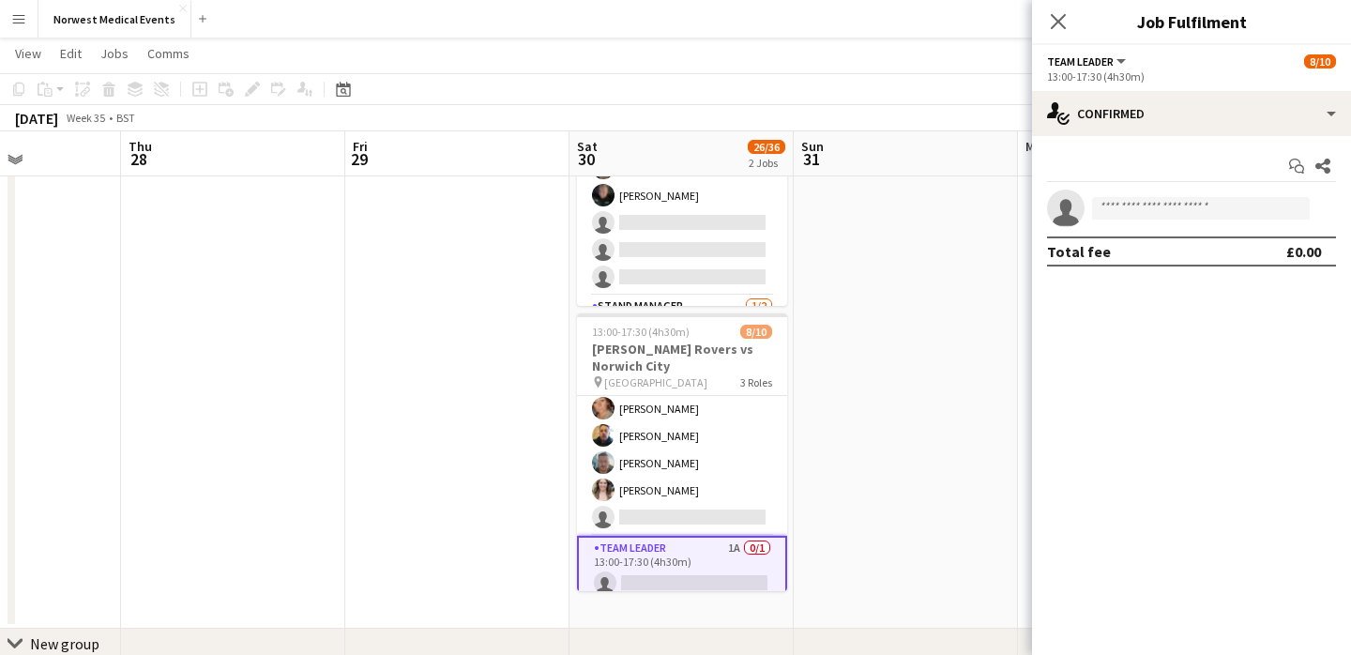
scroll to position [176, 0]
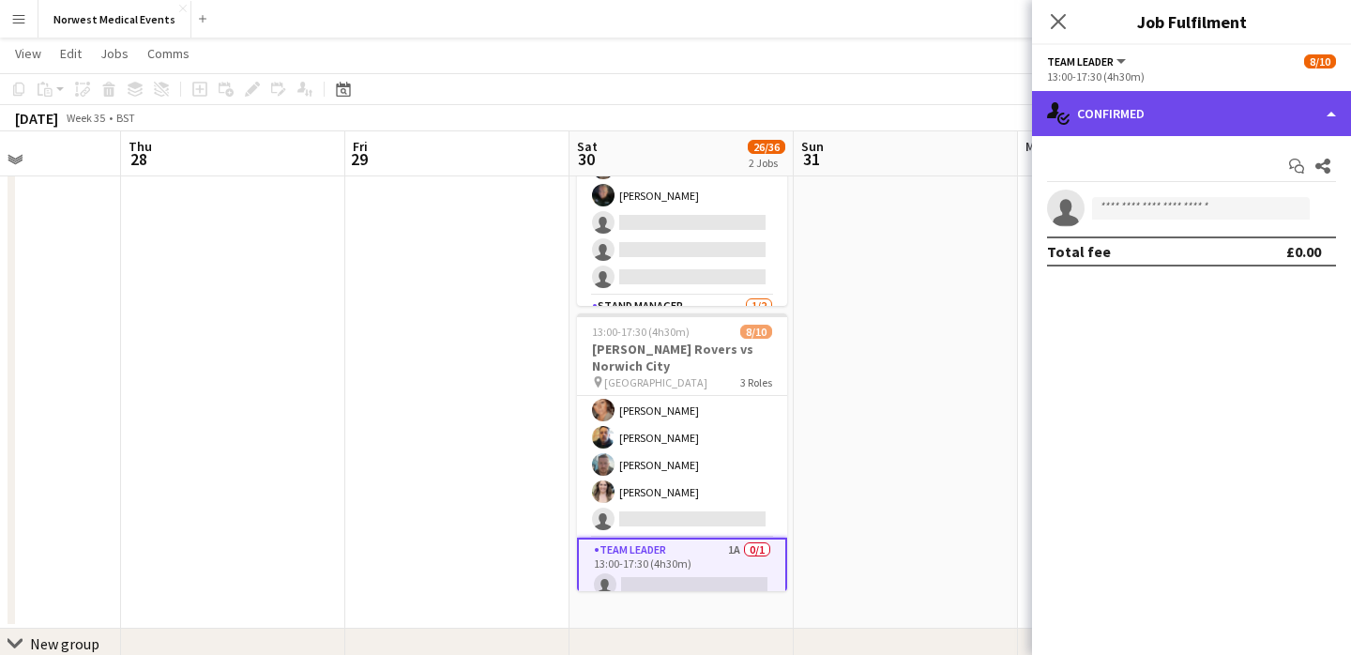
click at [1085, 106] on div "single-neutral-actions-check-2 Confirmed" at bounding box center [1191, 113] width 319 height 45
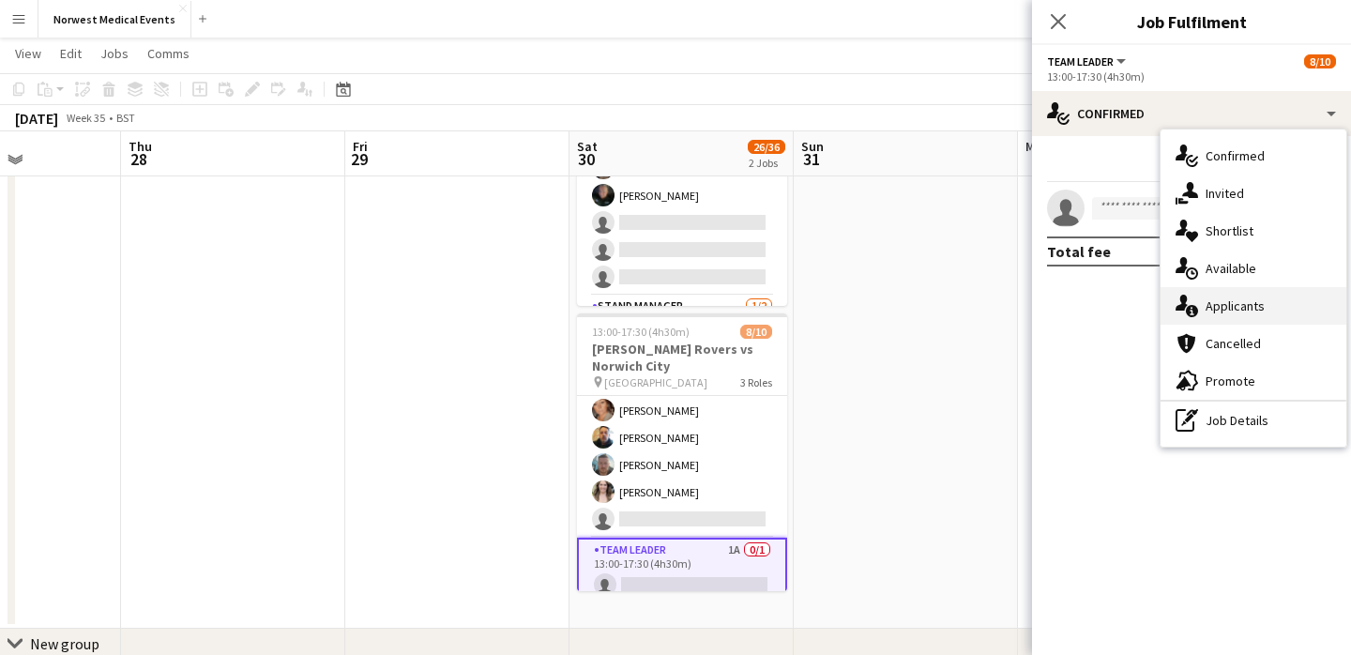
click at [1249, 294] on div "single-neutral-actions-information Applicants" at bounding box center [1253, 306] width 186 height 38
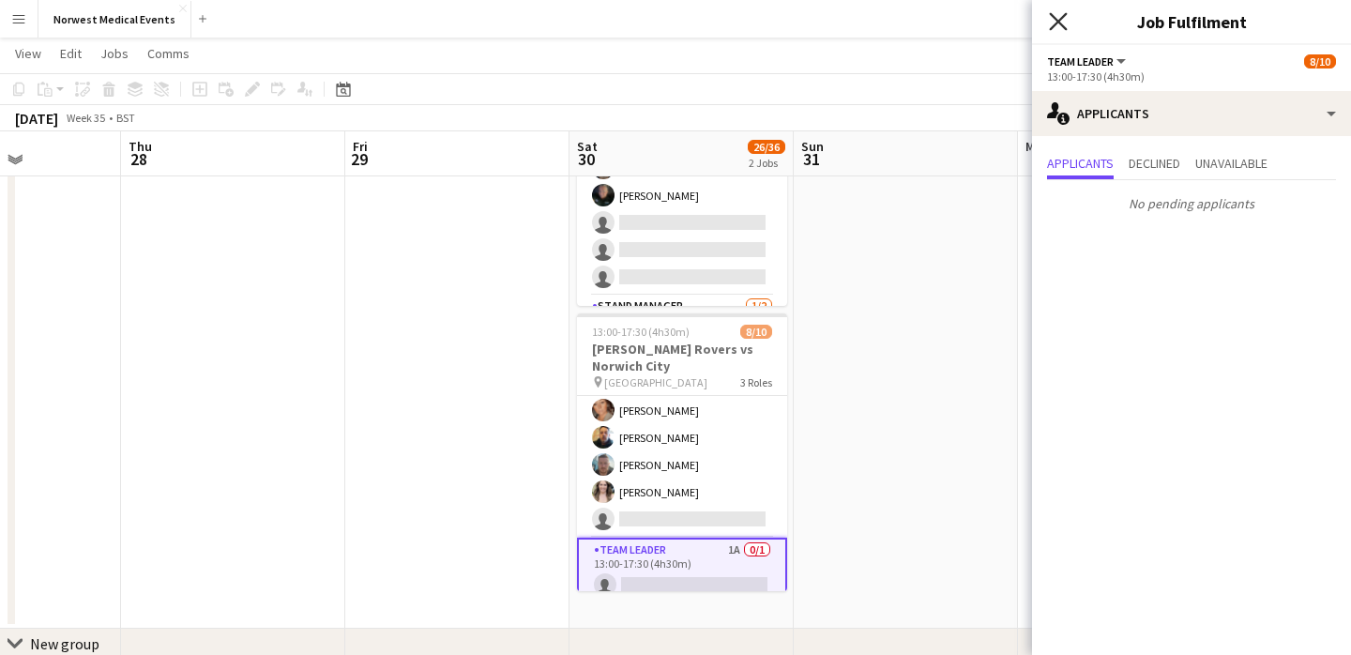
click at [1063, 23] on icon "Close pop-in" at bounding box center [1058, 21] width 18 height 18
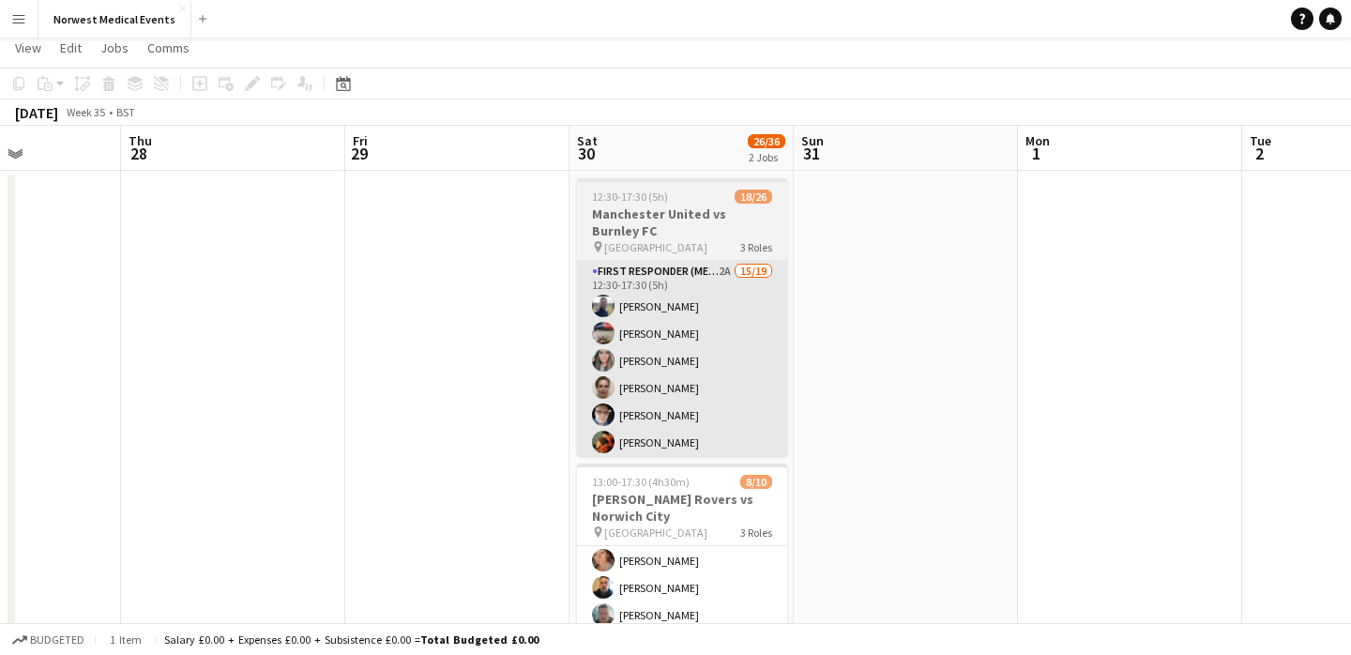
scroll to position [26, 0]
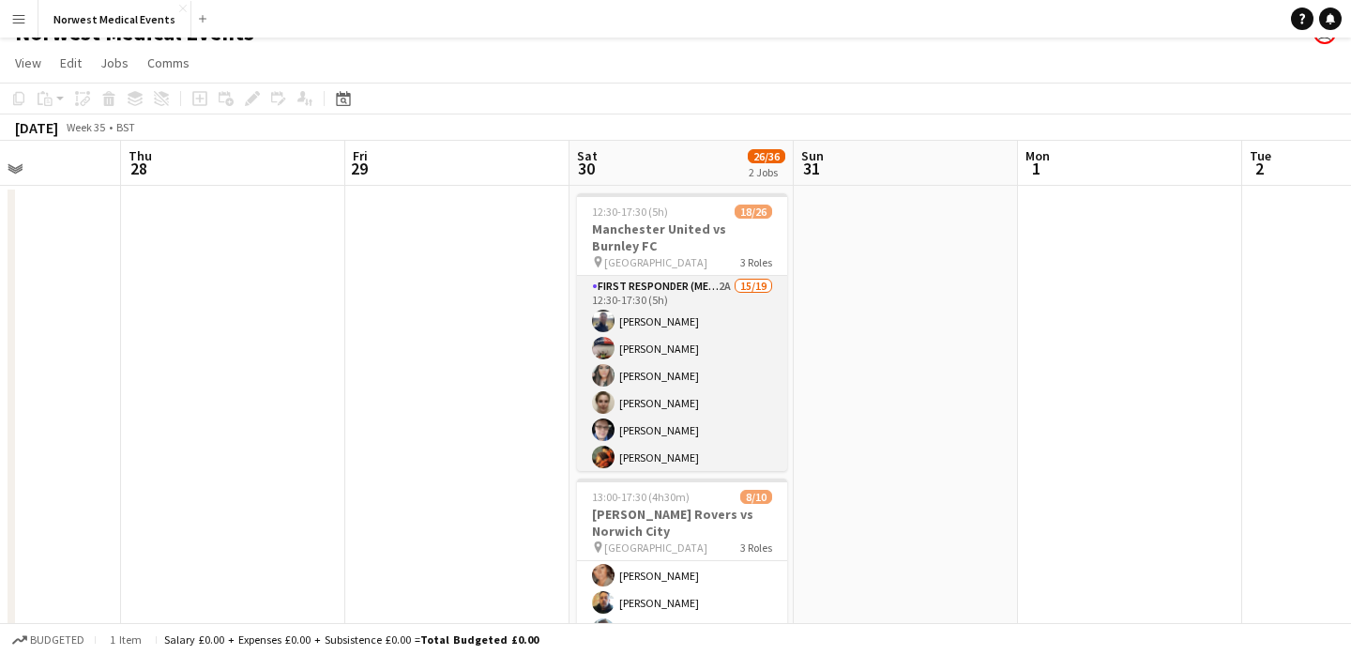
click at [681, 373] on app-card-role "First Responder (Medical) 2A 15/19 12:30-17:30 (5h) [PERSON_NAME] [PERSON_NAME]…" at bounding box center [682, 552] width 210 height 553
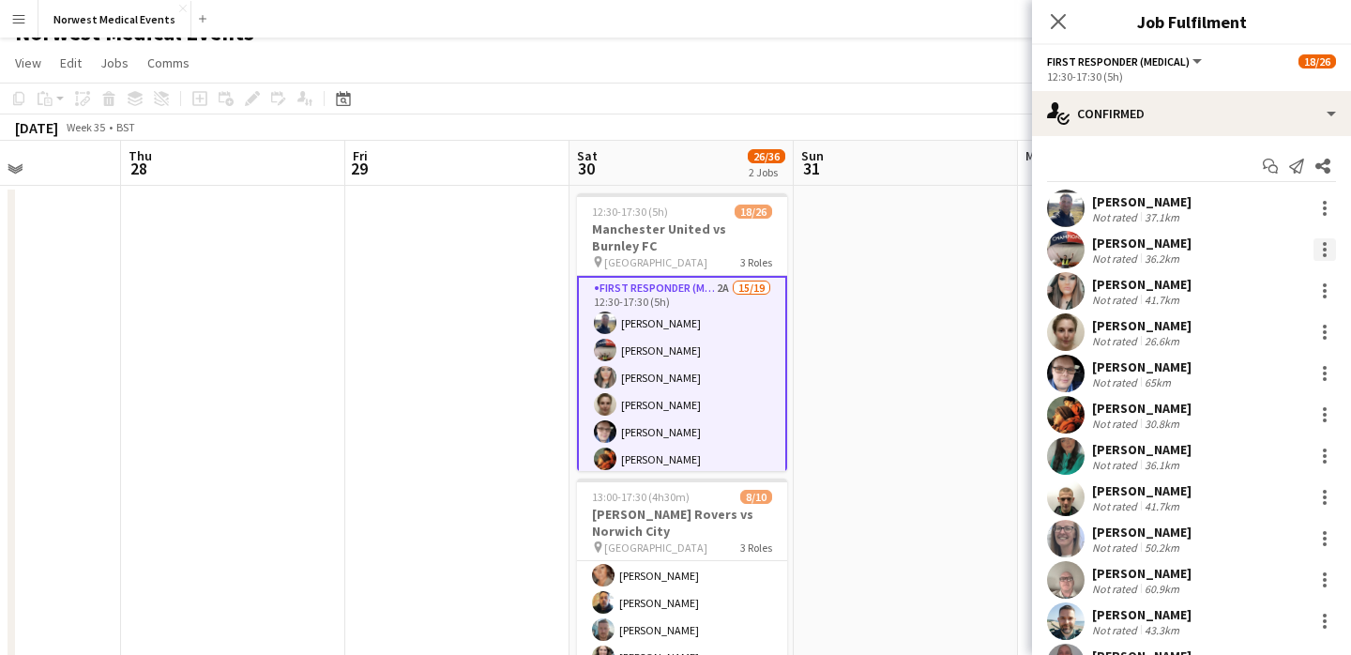
click at [1314, 243] on div at bounding box center [1324, 249] width 23 height 23
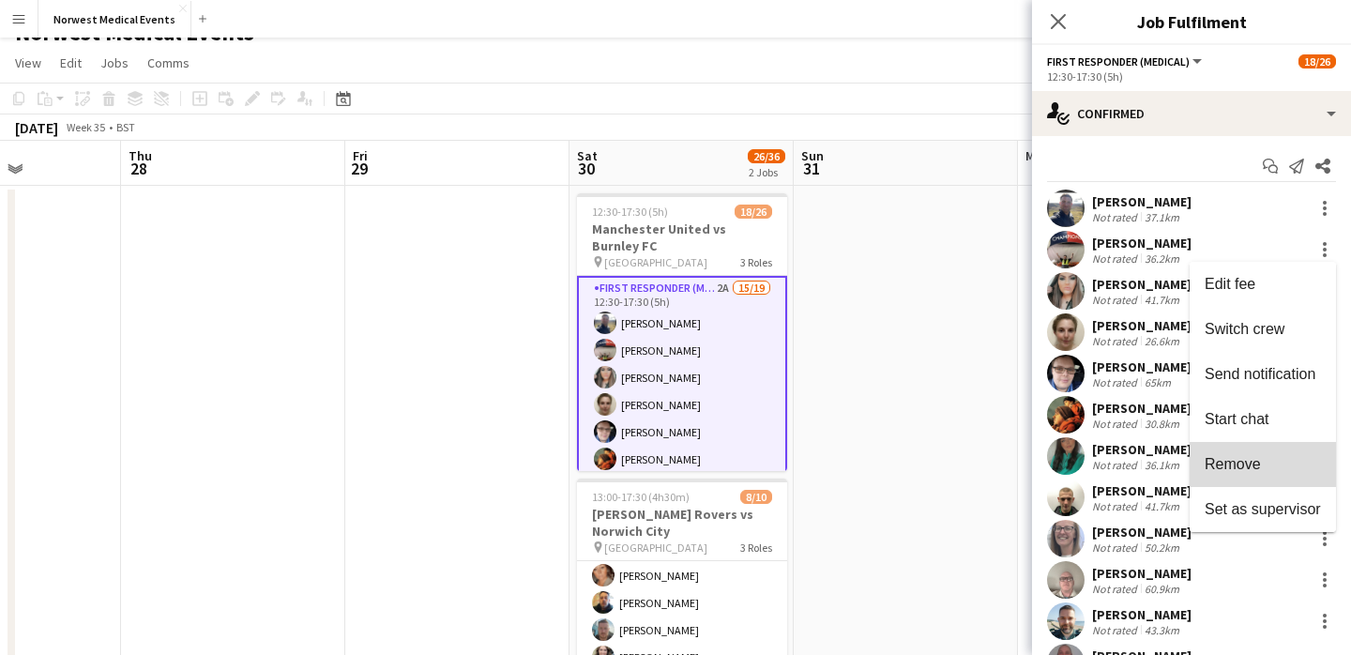
click at [1272, 470] on span "Remove" at bounding box center [1262, 464] width 116 height 17
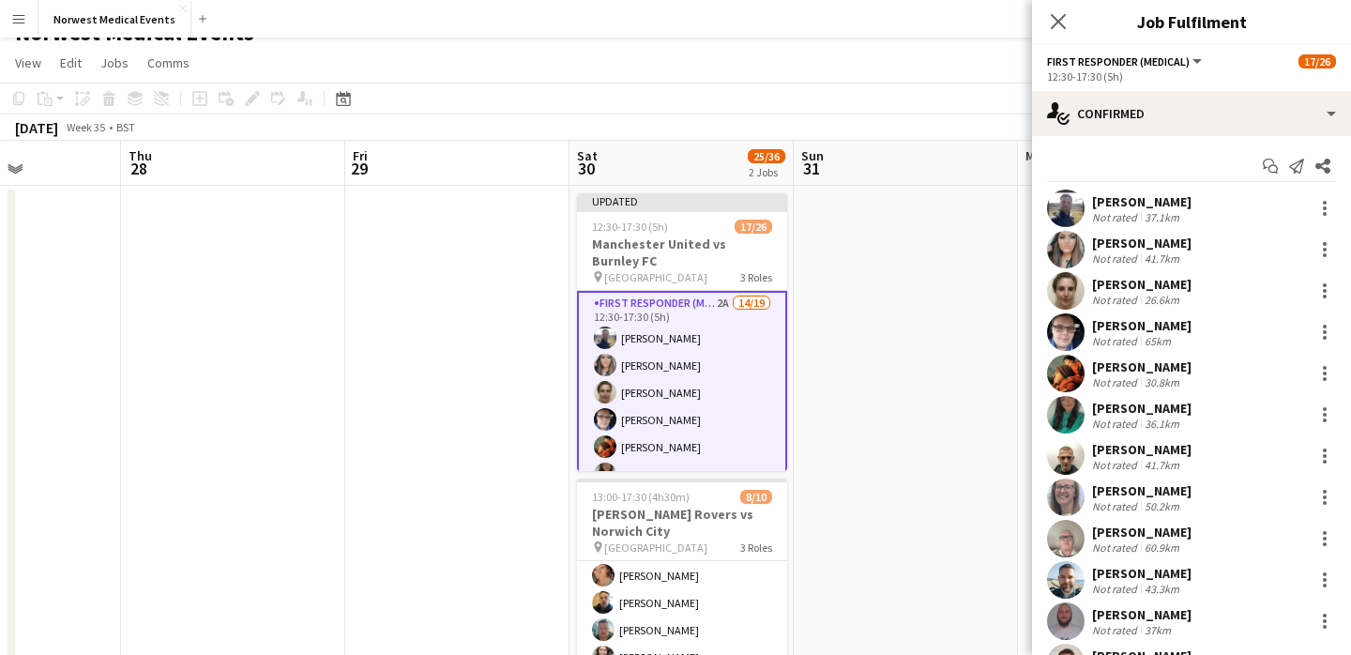
click at [1053, 19] on icon "Close pop-in" at bounding box center [1058, 21] width 15 height 15
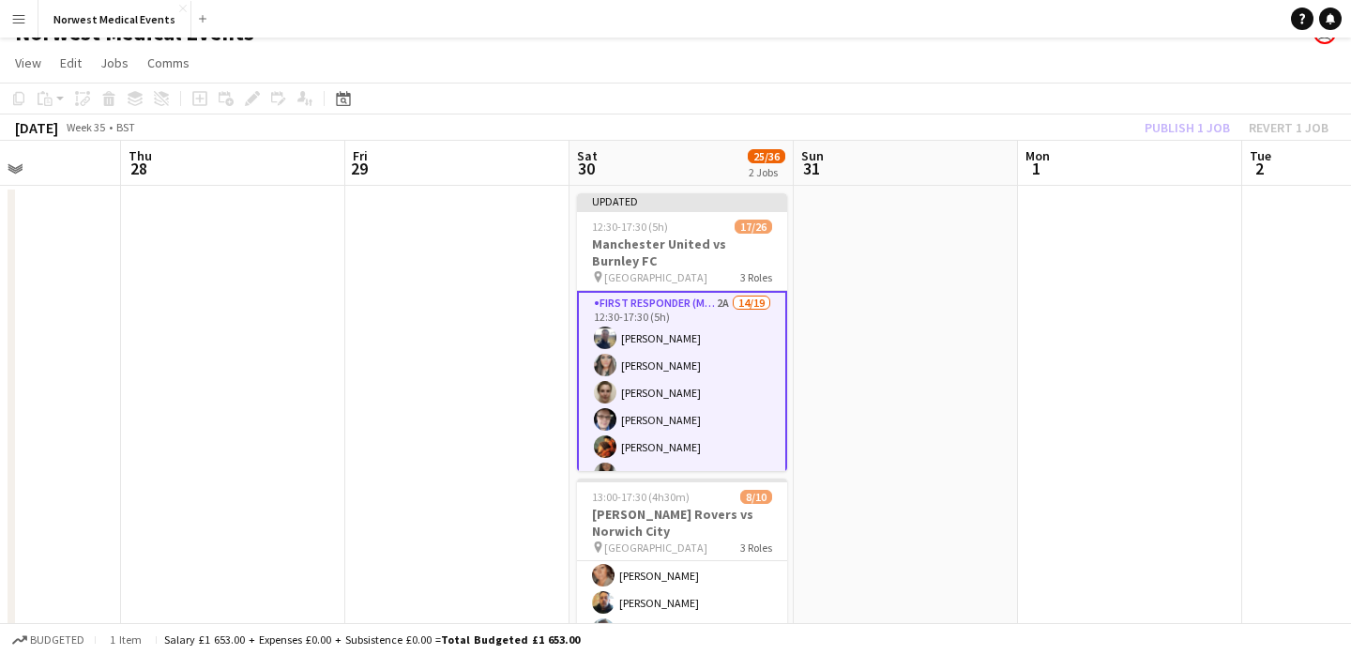
click at [1179, 135] on div "Publish 1 job Revert 1 job" at bounding box center [1236, 127] width 229 height 24
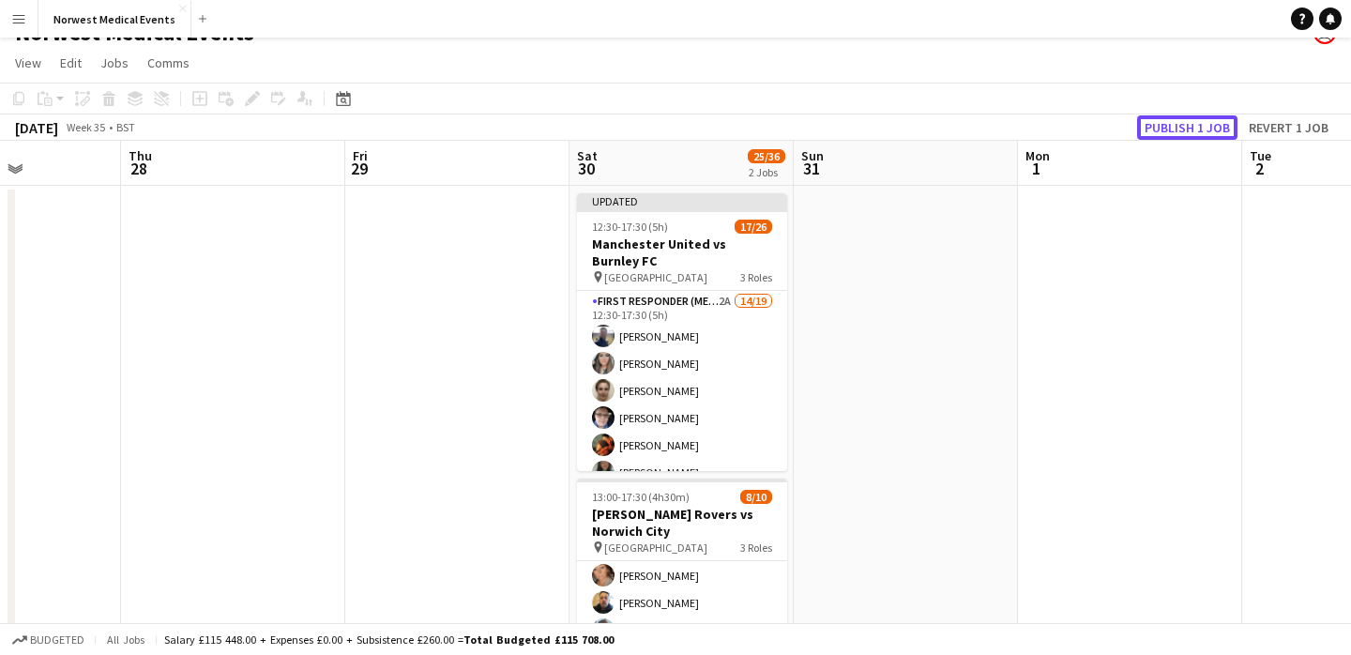
click at [1179, 135] on button "Publish 1 job" at bounding box center [1187, 127] width 100 height 24
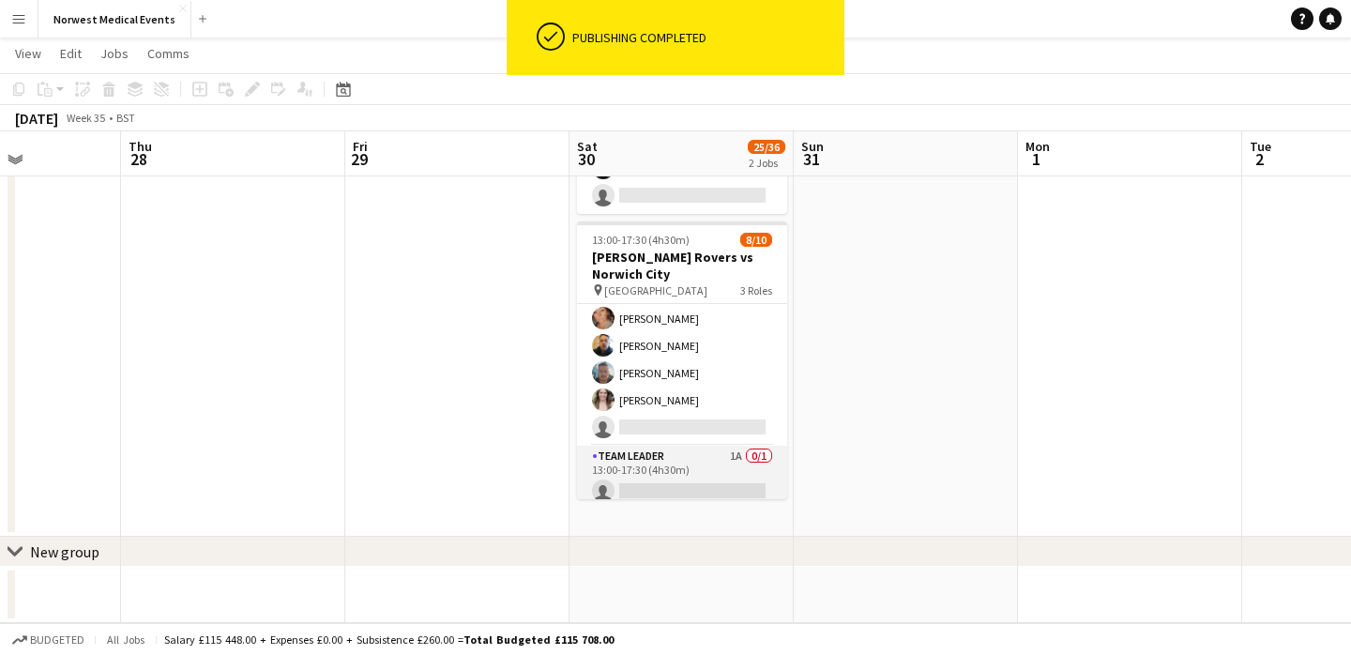
scroll to position [187, 0]
click at [676, 465] on app-card-role "Team Leader 1A 0/1 13:00-17:30 (4h30m) single-neutral-actions" at bounding box center [682, 467] width 210 height 64
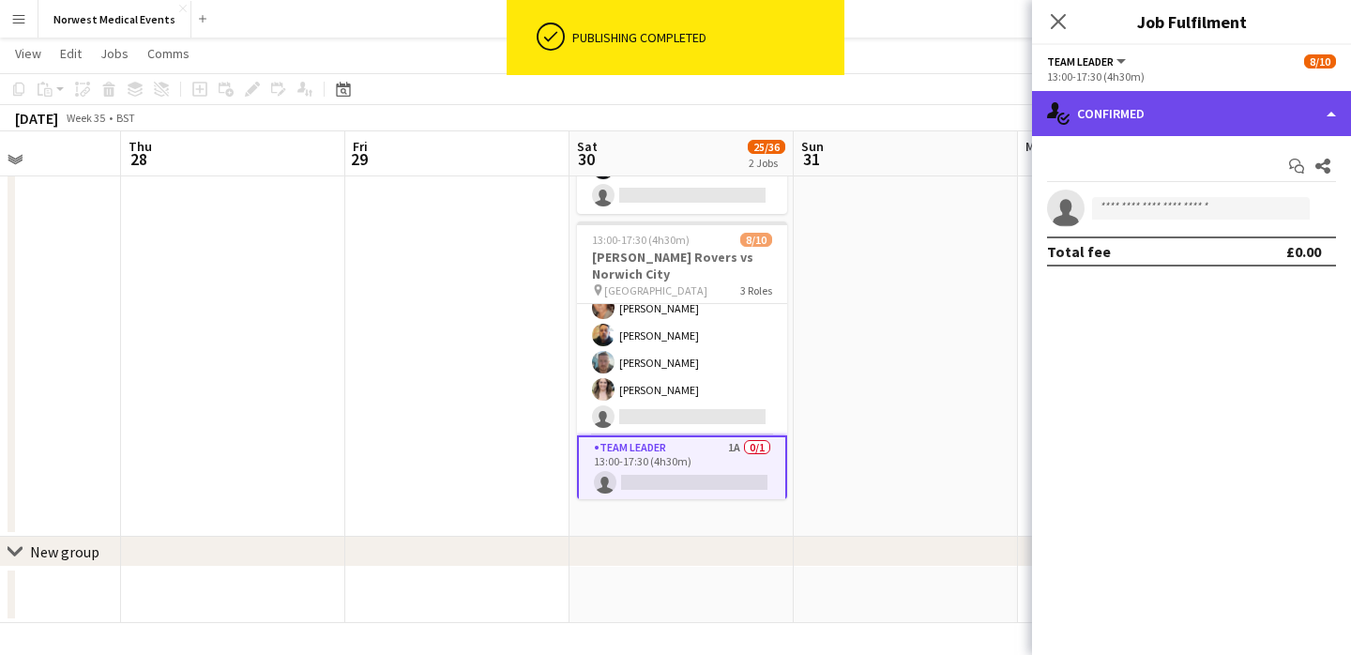
click at [1112, 117] on div "single-neutral-actions-check-2 Confirmed" at bounding box center [1191, 113] width 319 height 45
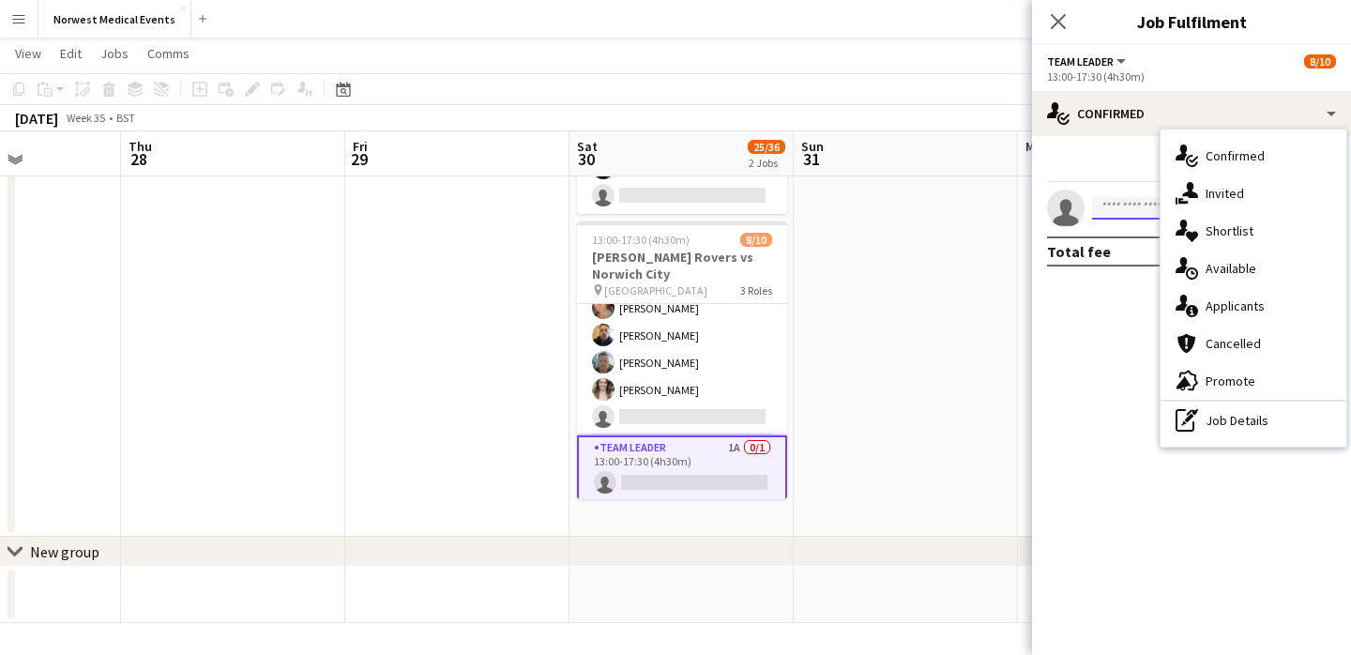
click at [1129, 208] on input at bounding box center [1201, 208] width 218 height 23
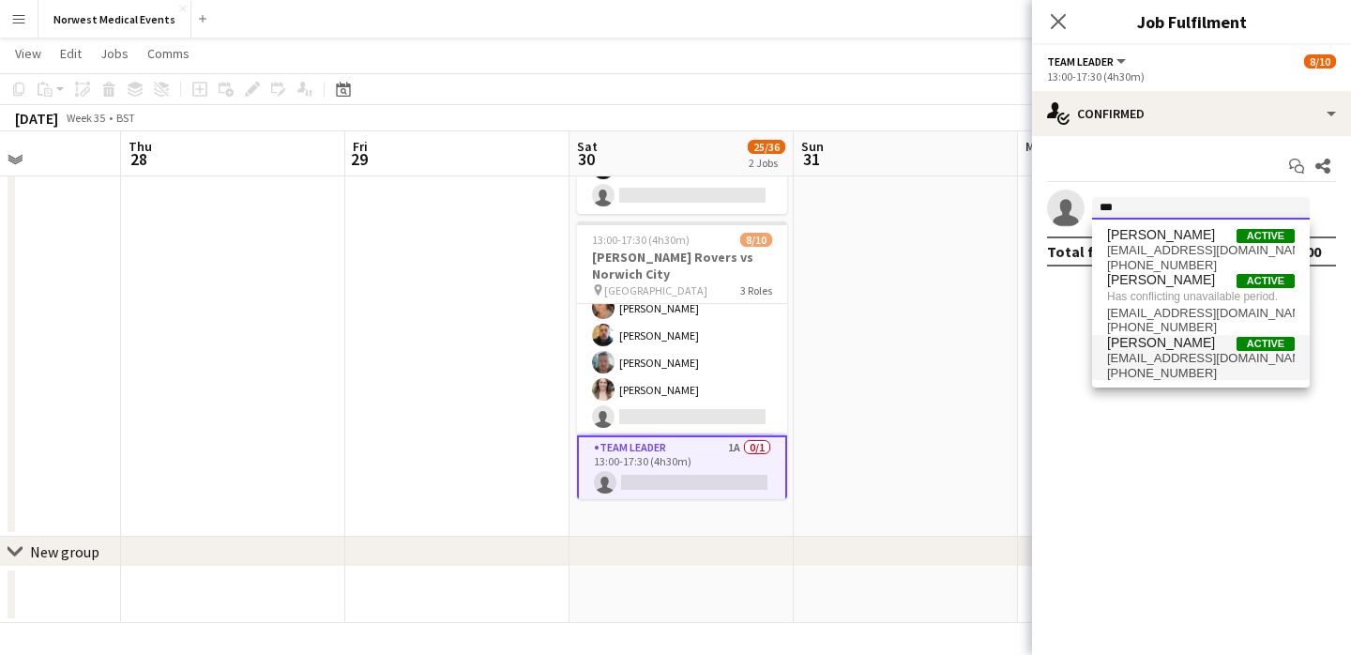
type input "***"
click at [1162, 349] on span "[PERSON_NAME]" at bounding box center [1161, 343] width 108 height 16
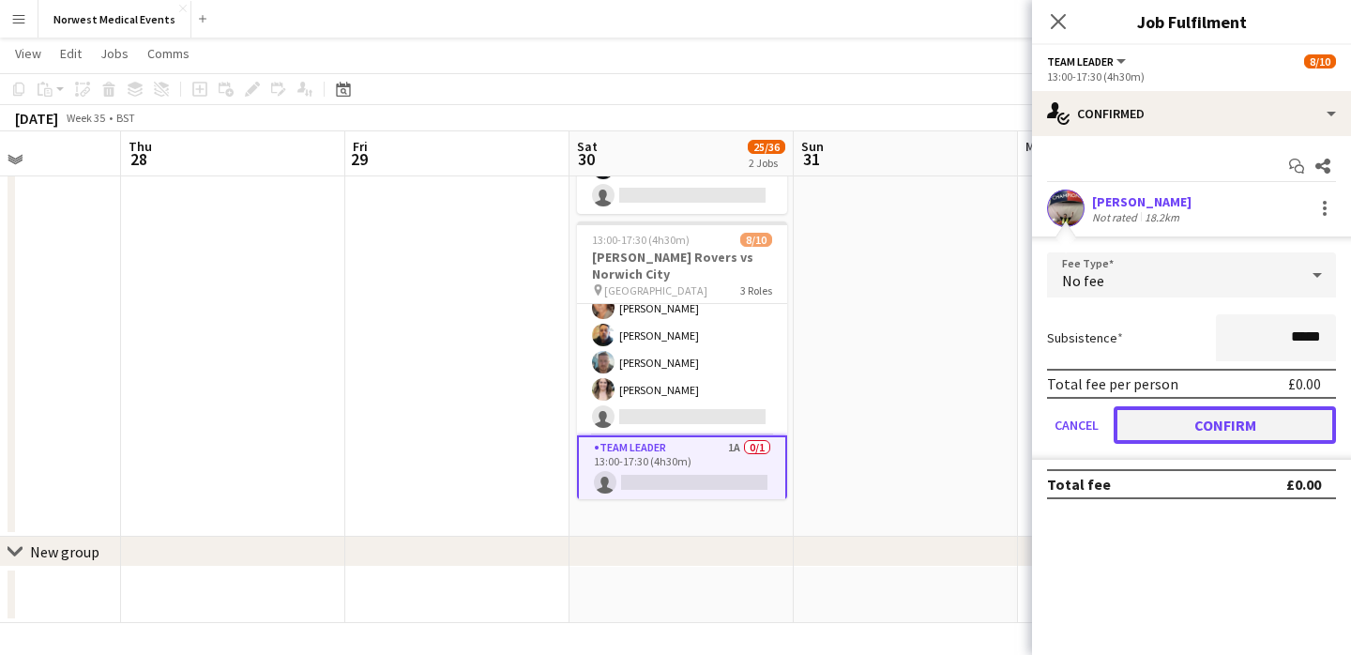
click at [1225, 418] on button "Confirm" at bounding box center [1224, 425] width 222 height 38
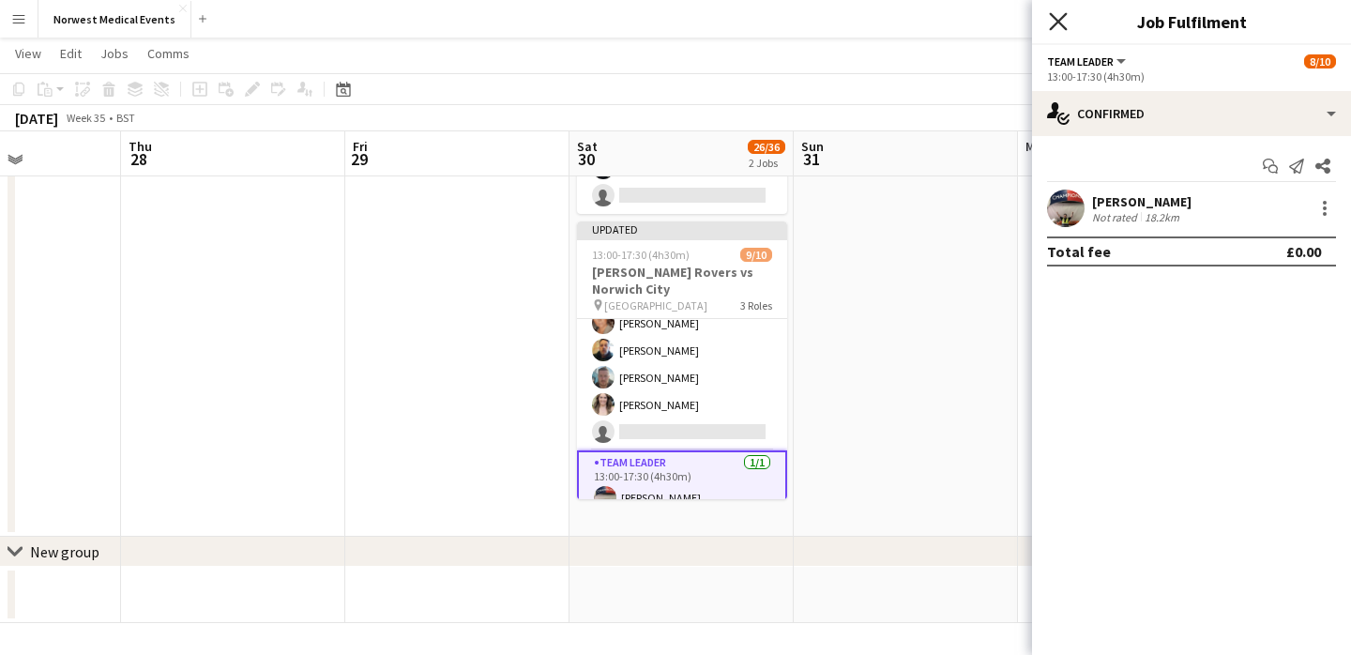
click at [1062, 13] on icon "Close pop-in" at bounding box center [1058, 21] width 18 height 18
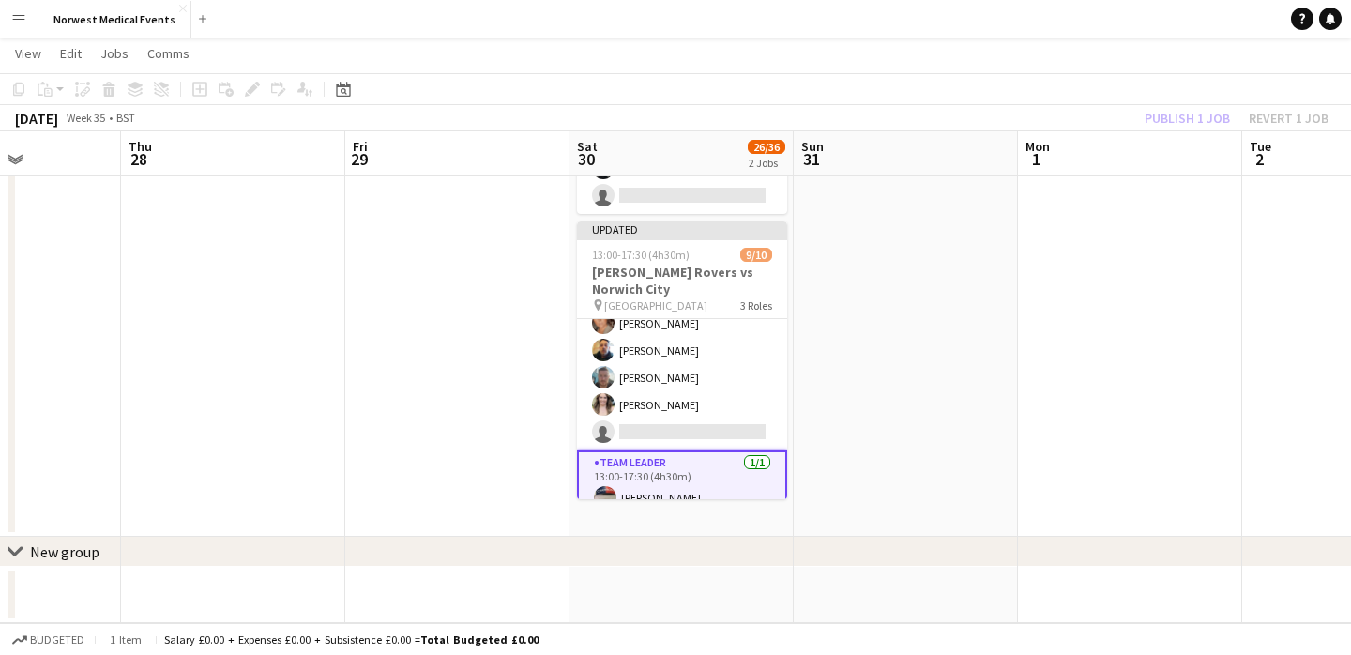
click at [1174, 115] on div "Publish 1 job Revert 1 job" at bounding box center [1236, 118] width 229 height 24
click at [1174, 115] on button "Publish 1 job" at bounding box center [1187, 118] width 100 height 24
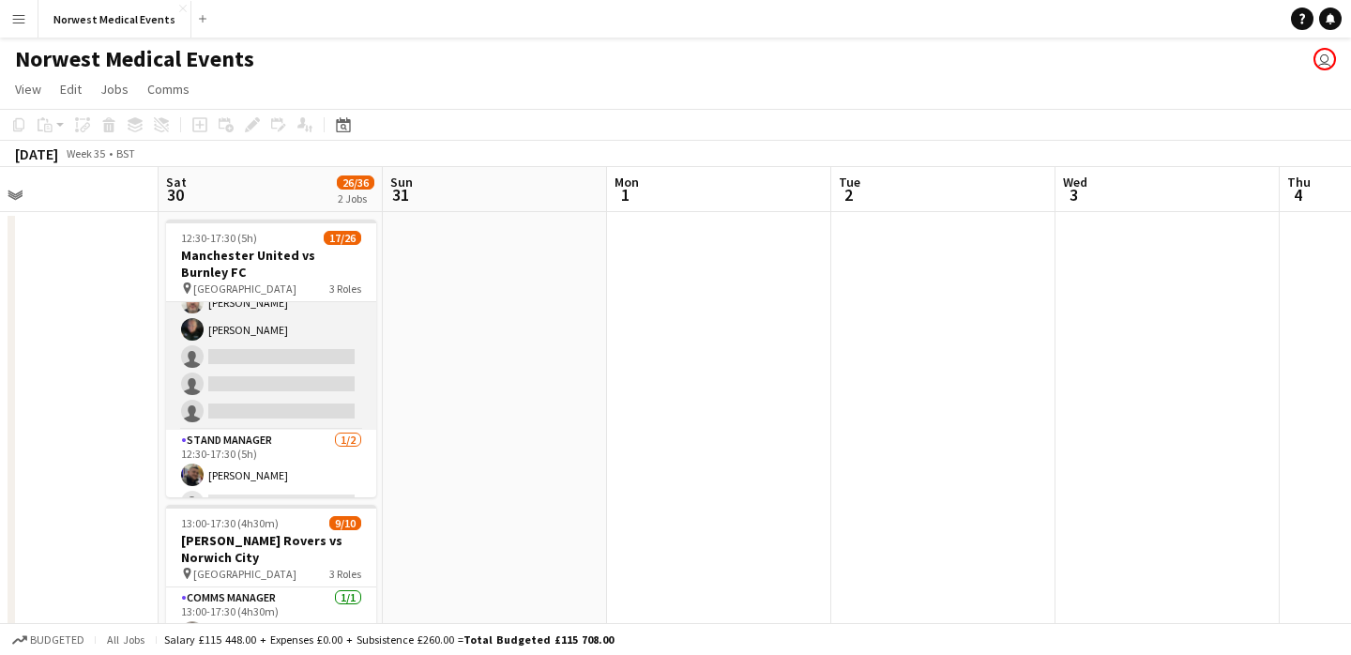
scroll to position [622, 0]
